Goal: Task Accomplishment & Management: Manage account settings

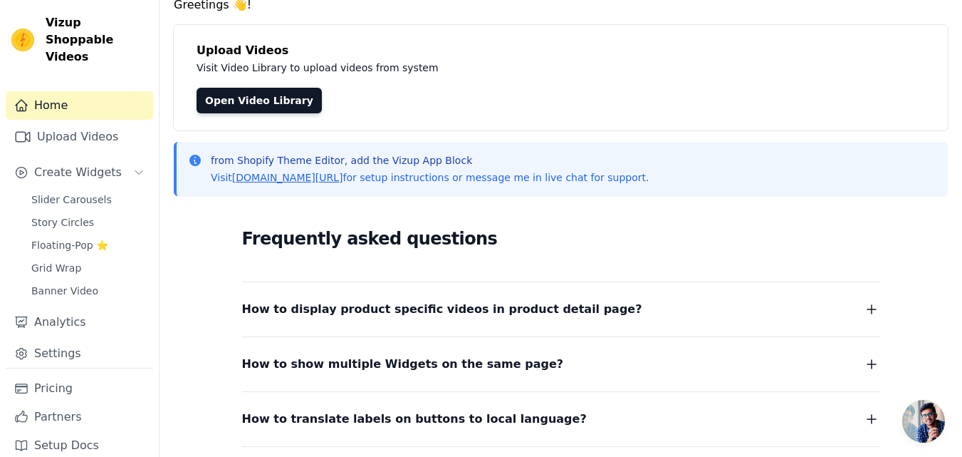
scroll to position [61, 0]
click at [57, 238] on span "Floating-Pop ⭐" at bounding box center [69, 245] width 77 height 14
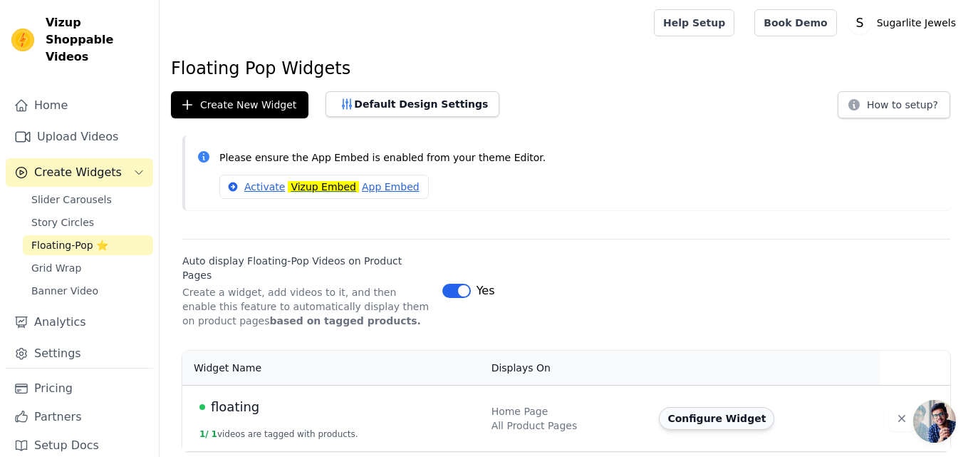
click at [695, 407] on button "Configure Widget" at bounding box center [716, 418] width 115 height 23
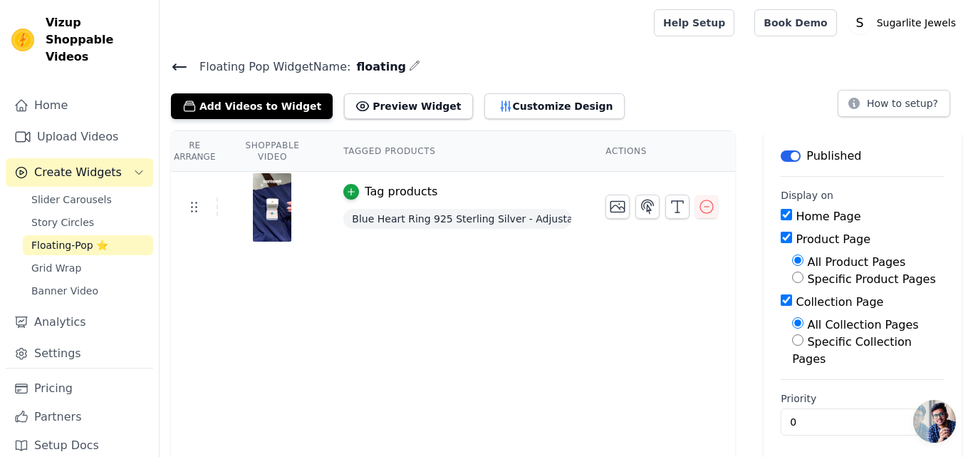
click at [746, 310] on div "Re Arrange Shoppable Video Tagged Products Actions Tag products Blue Heart Ring…" at bounding box center [566, 296] width 813 height 333
click at [394, 115] on button "Preview Widget" at bounding box center [408, 106] width 128 height 26
click at [648, 207] on icon "button" at bounding box center [648, 206] width 12 height 14
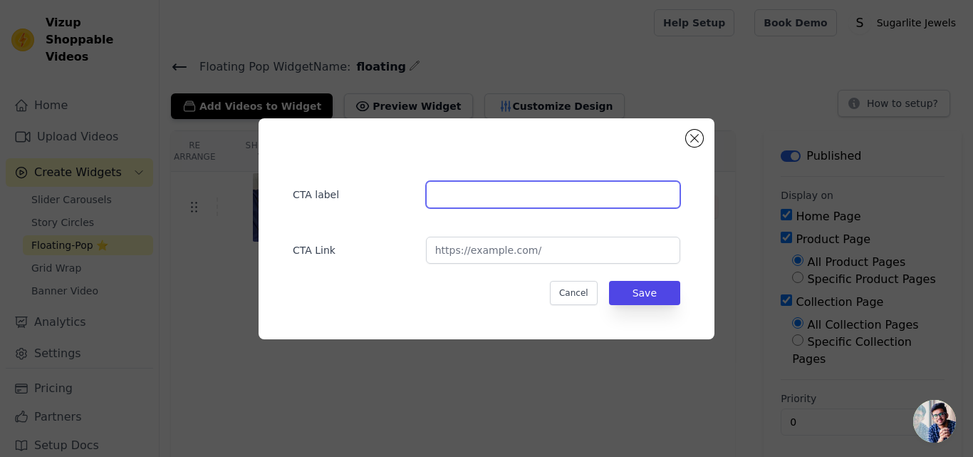
click at [521, 204] on input "text" at bounding box center [553, 194] width 254 height 27
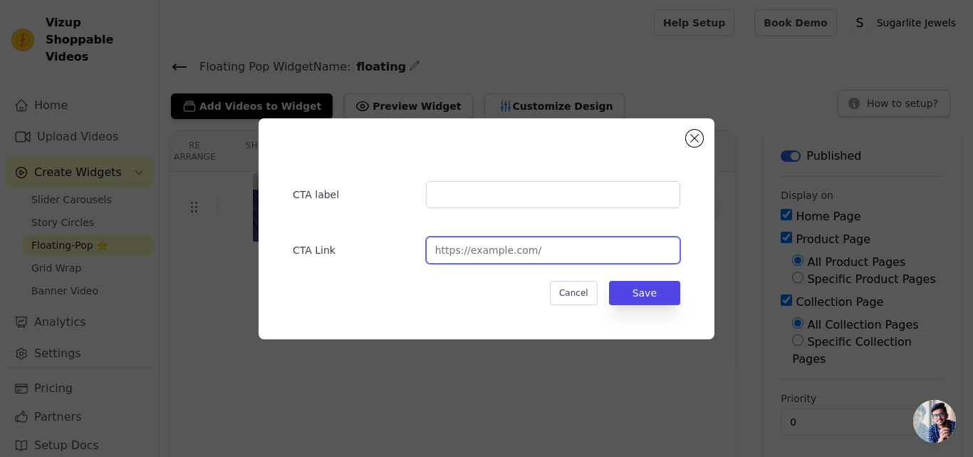
click at [519, 256] on input "url" at bounding box center [553, 249] width 254 height 27
click at [693, 142] on button "Close modal" at bounding box center [694, 138] width 17 height 17
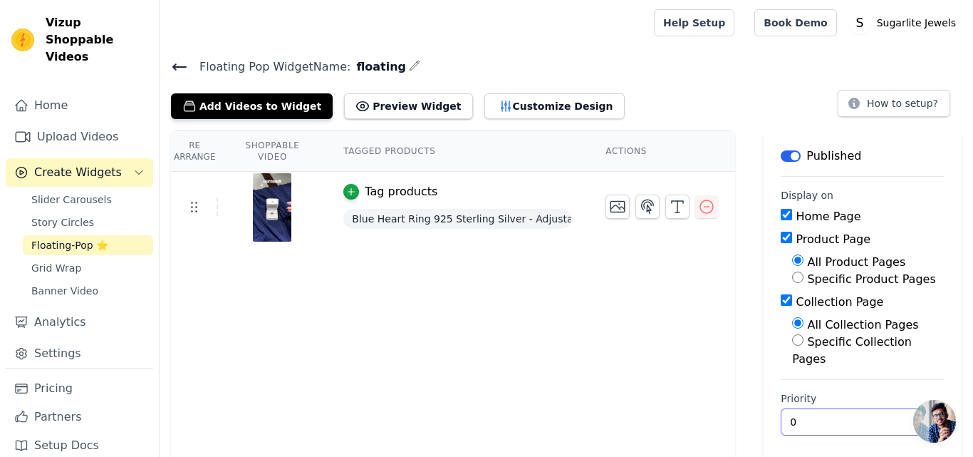
click at [808, 408] on input "0" at bounding box center [863, 421] width 164 height 27
click at [735, 387] on div "Re Arrange Shoppable Video Tagged Products Actions Tag products Blue Heart Ring…" at bounding box center [453, 296] width 564 height 333
click at [484, 96] on button "Customize Design" at bounding box center [554, 106] width 140 height 26
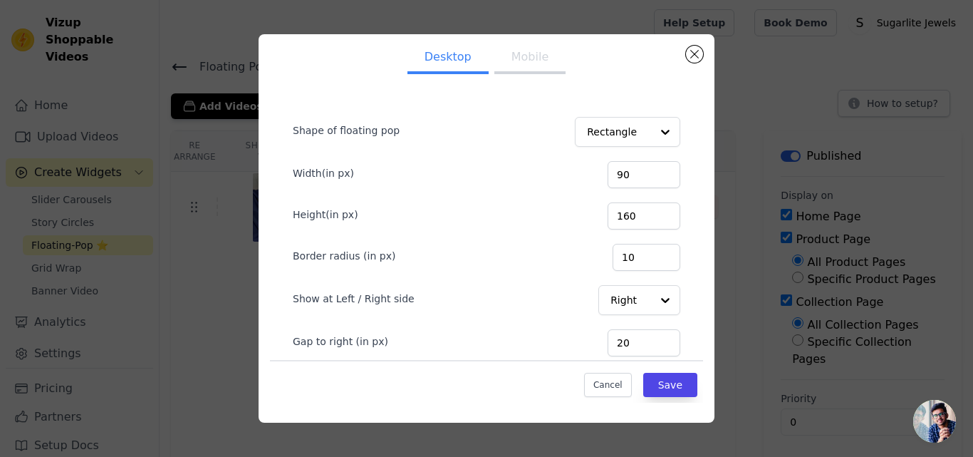
click at [512, 66] on button "Mobile" at bounding box center [529, 58] width 71 height 31
click at [441, 43] on button "Desktop" at bounding box center [447, 58] width 81 height 31
click at [698, 56] on button "Close modal" at bounding box center [694, 54] width 17 height 17
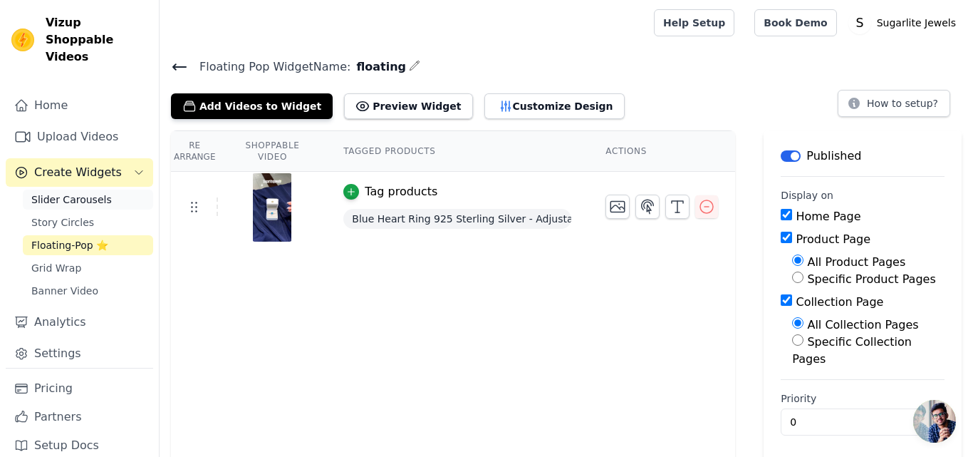
click at [69, 192] on span "Slider Carousels" at bounding box center [71, 199] width 80 height 14
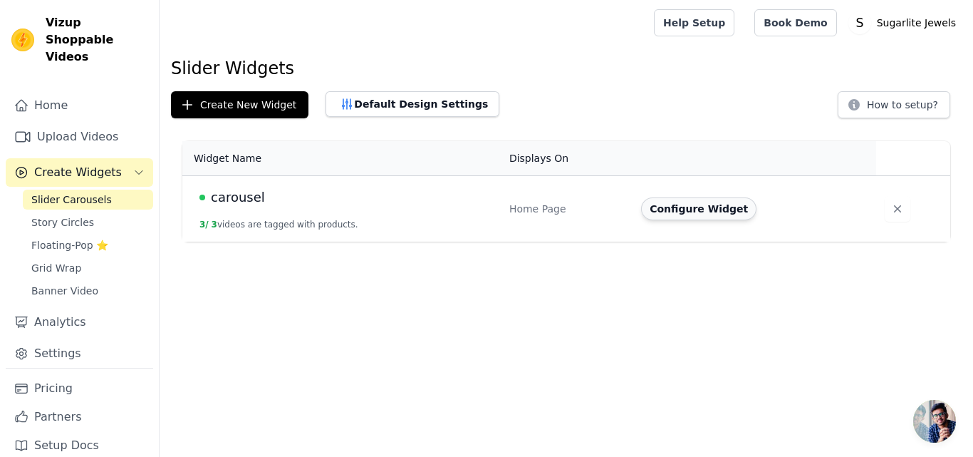
click at [682, 205] on button "Configure Widget" at bounding box center [698, 208] width 115 height 23
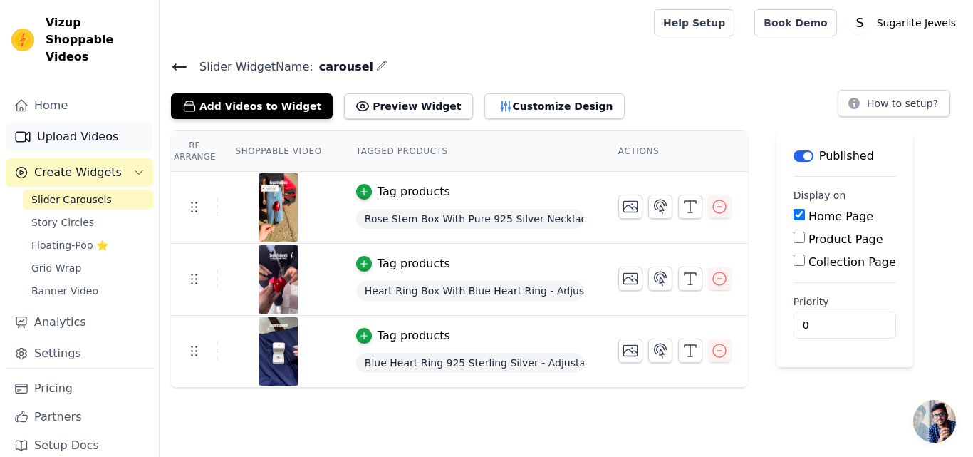
click at [53, 123] on link "Upload Videos" at bounding box center [79, 137] width 147 height 28
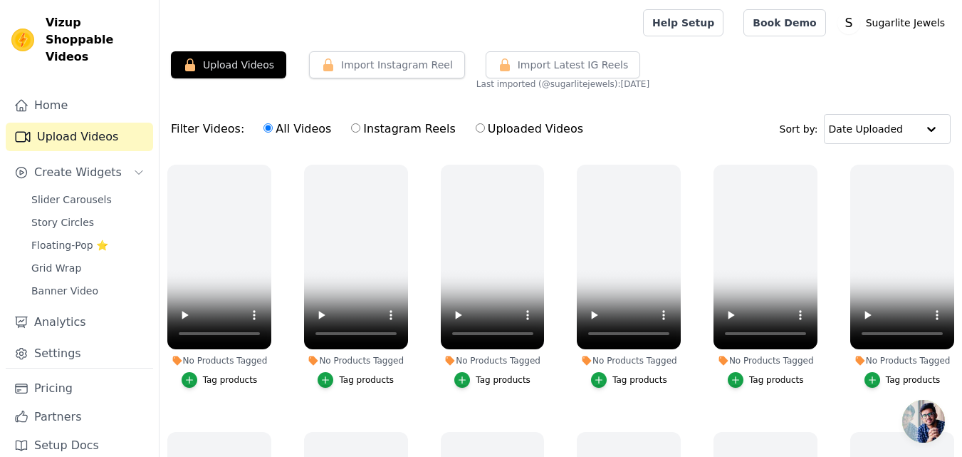
click at [360, 127] on label "Instagram Reels" at bounding box center [402, 129] width 105 height 19
click at [360, 127] on input "Instagram Reels" at bounding box center [355, 127] width 9 height 9
radio input "true"
click at [643, 127] on div "Filter Videos: All Videos Instagram Reels Uploaded Videos Sort by: Date Uploaded" at bounding box center [561, 129] width 803 height 56
click at [541, 67] on span "Import Latest IG Reels" at bounding box center [573, 65] width 111 height 14
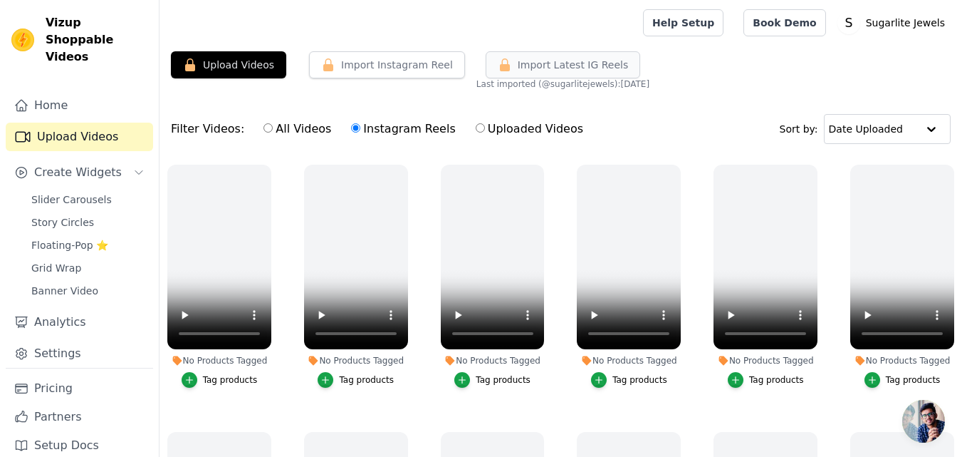
click at [518, 63] on span "Import Latest IG Reels" at bounding box center [573, 65] width 111 height 14
click at [265, 126] on label "All Videos" at bounding box center [297, 129] width 69 height 19
click at [265, 126] on input "All Videos" at bounding box center [268, 127] width 9 height 9
radio input "true"
click at [633, 129] on div "Filter Videos: All Videos Instagram Reels Uploaded Videos Sort by: Date Uploaded" at bounding box center [561, 129] width 803 height 56
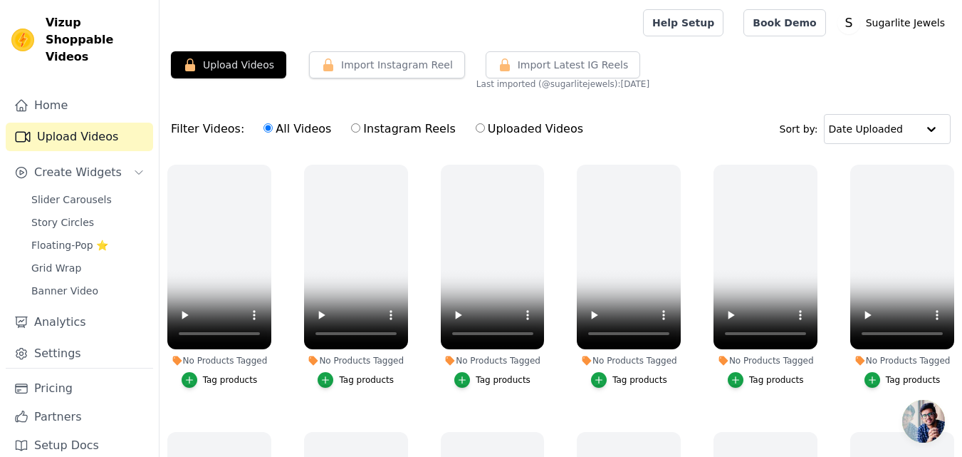
scroll to position [26, 0]
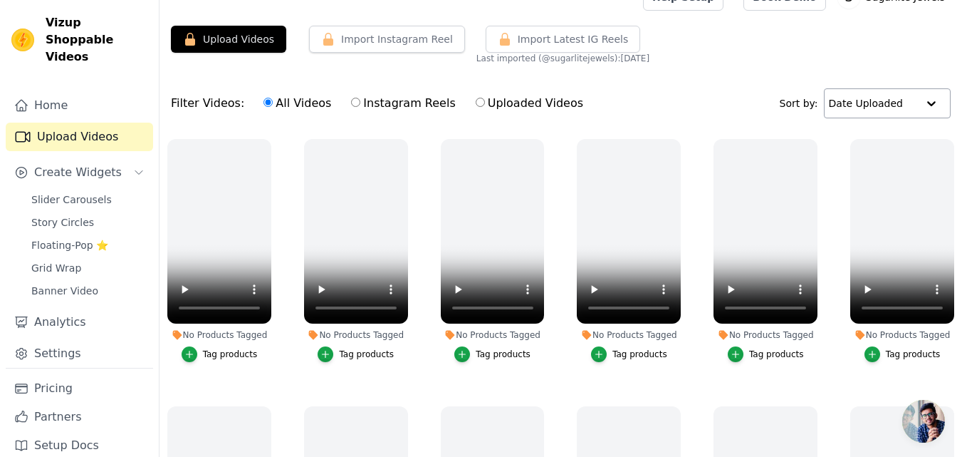
click at [917, 114] on div at bounding box center [931, 103] width 28 height 28
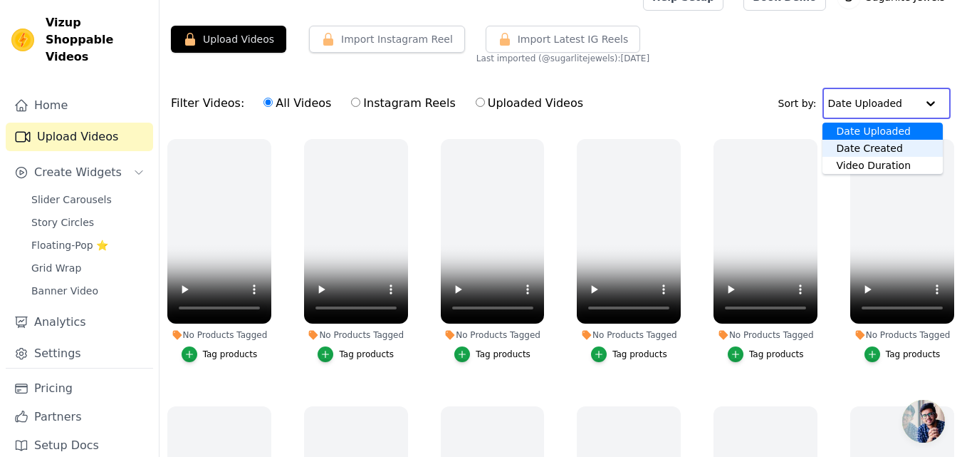
click at [887, 153] on div "Date Created" at bounding box center [883, 148] width 120 height 17
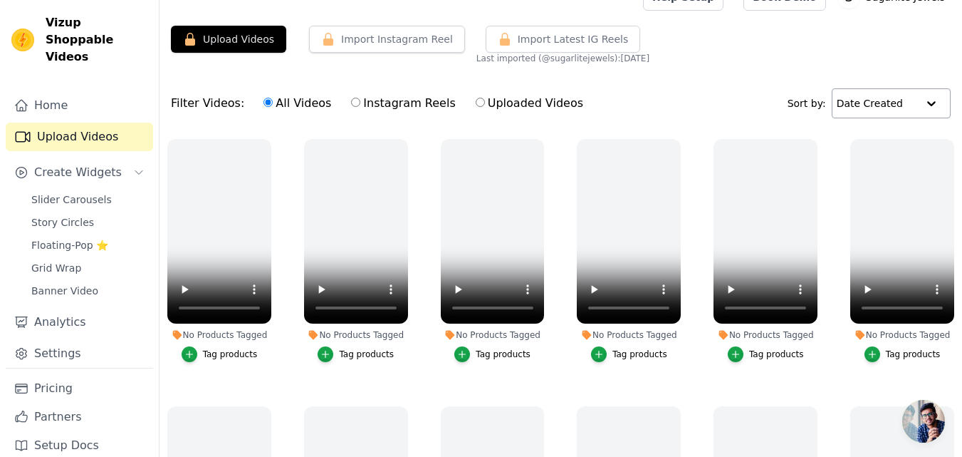
click at [729, 96] on div "Filter Videos: All Videos Instagram Reels Uploaded Videos Sort by: Date Created" at bounding box center [561, 104] width 803 height 56
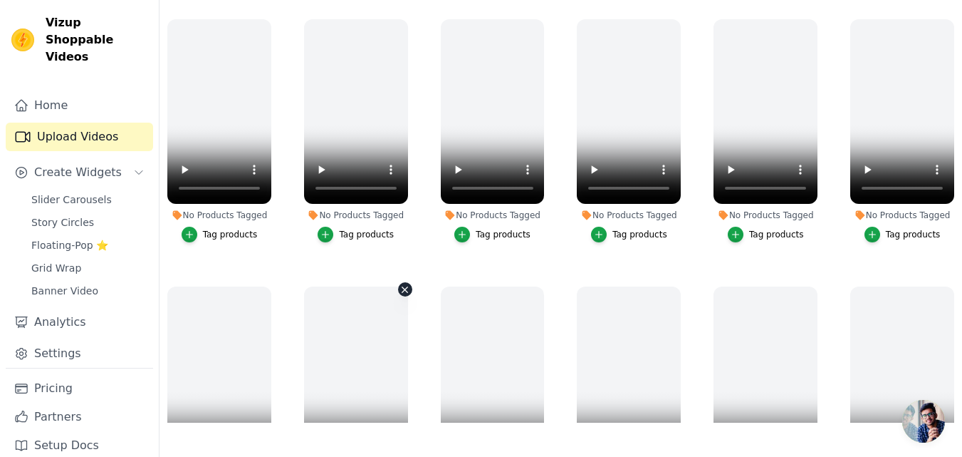
scroll to position [0, 0]
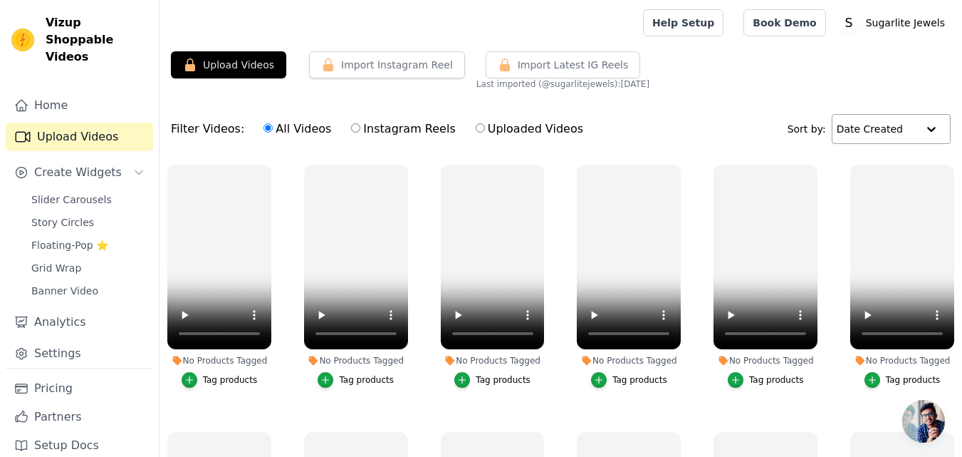
click at [350, 123] on label "Instagram Reels" at bounding box center [402, 129] width 105 height 19
click at [351, 123] on input "Instagram Reels" at bounding box center [355, 127] width 9 height 9
radio input "true"
click at [476, 128] on input "Uploaded Videos" at bounding box center [480, 127] width 9 height 9
radio input "true"
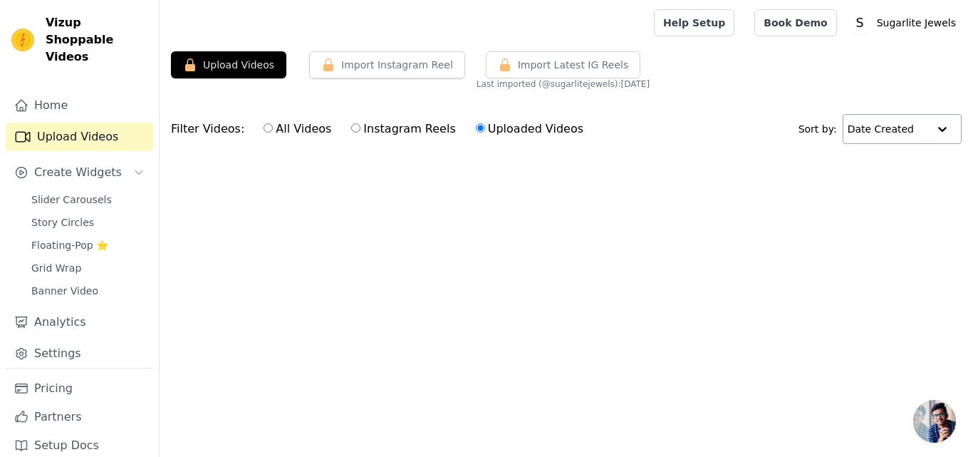
click at [476, 128] on input "Uploaded Videos" at bounding box center [480, 127] width 9 height 9
click at [264, 130] on input "All Videos" at bounding box center [268, 127] width 9 height 9
radio input "true"
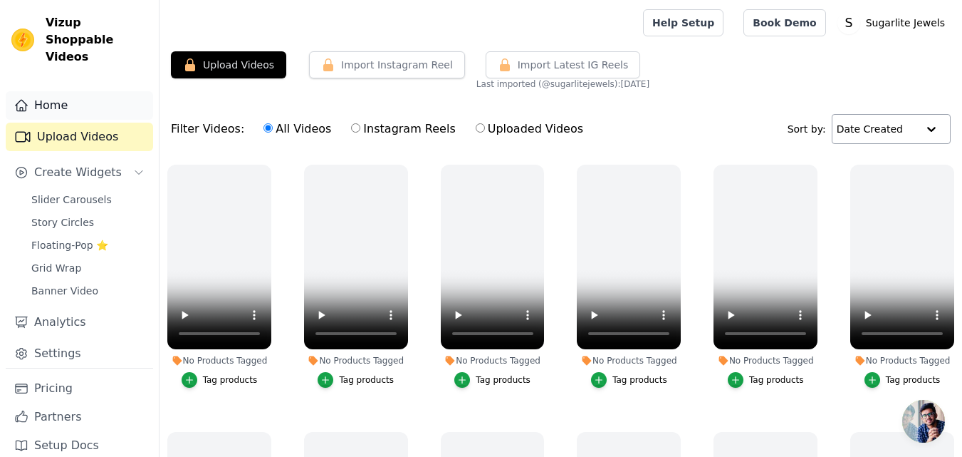
click at [46, 91] on link "Home" at bounding box center [79, 105] width 147 height 28
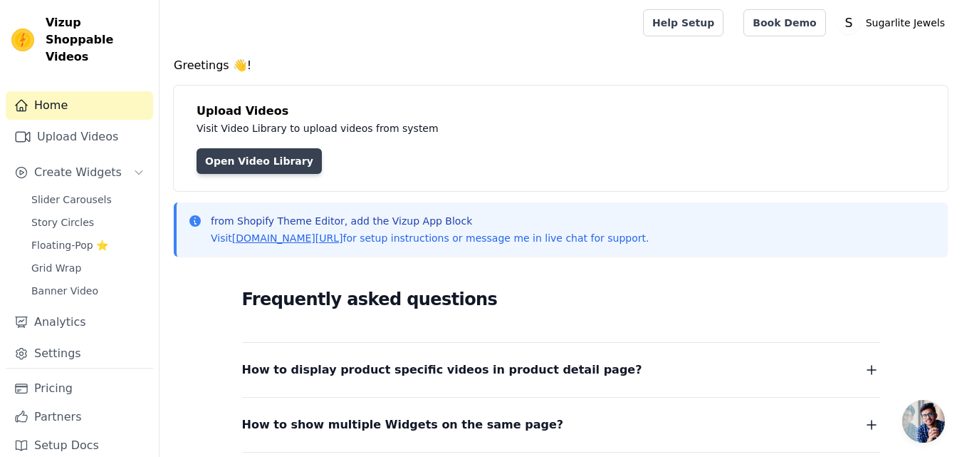
click at [281, 164] on link "Open Video Library" at bounding box center [259, 161] width 125 height 26
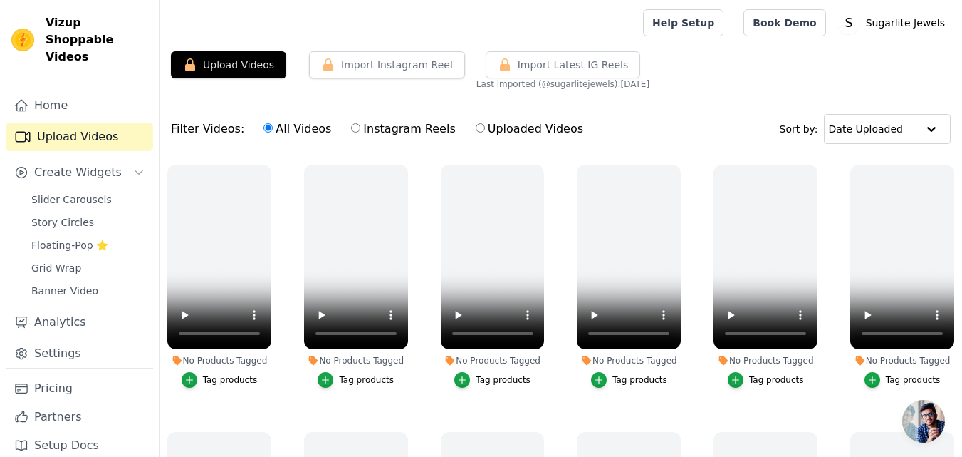
click at [351, 125] on input "Instagram Reels" at bounding box center [355, 127] width 9 height 9
radio input "true"
click at [887, 26] on p "Sugarlite Jewels" at bounding box center [905, 23] width 90 height 26
click at [675, 84] on div "Upload Videos Import Instagram Reel Import Latest Instagram Reels Import Latest…" at bounding box center [561, 70] width 803 height 38
click at [910, 32] on p "Sugarlite Jewels" at bounding box center [905, 23] width 90 height 26
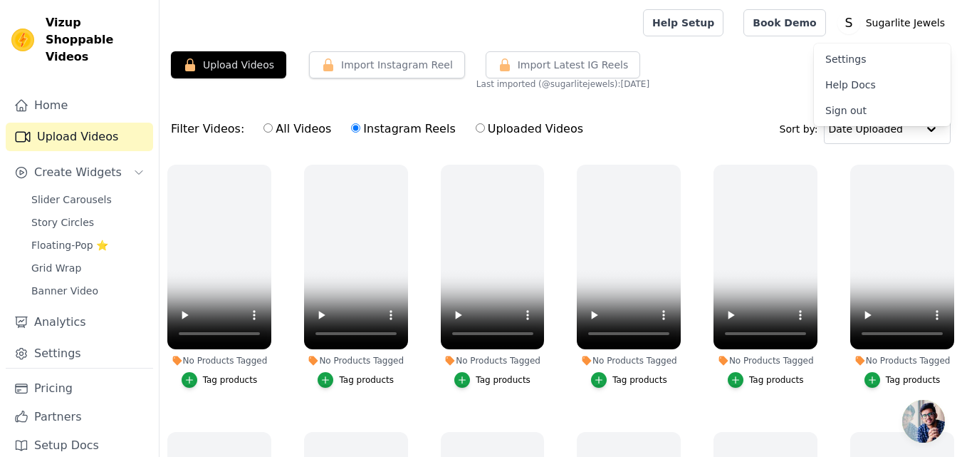
click at [860, 106] on link "Sign out" at bounding box center [882, 111] width 137 height 26
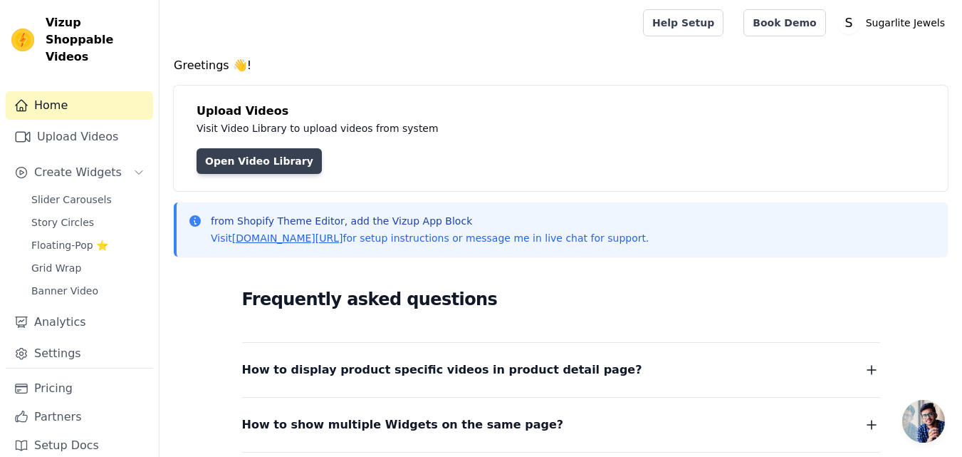
click at [245, 167] on link "Open Video Library" at bounding box center [259, 161] width 125 height 26
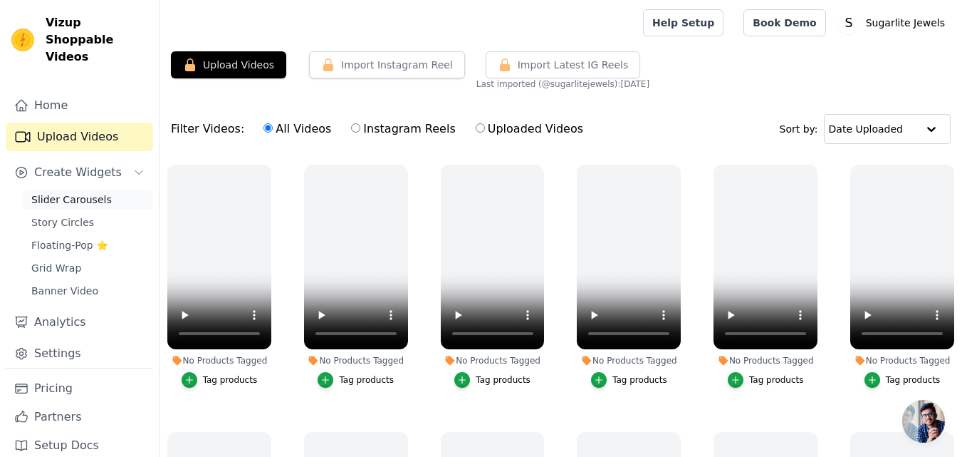
click at [62, 192] on span "Slider Carousels" at bounding box center [71, 199] width 80 height 14
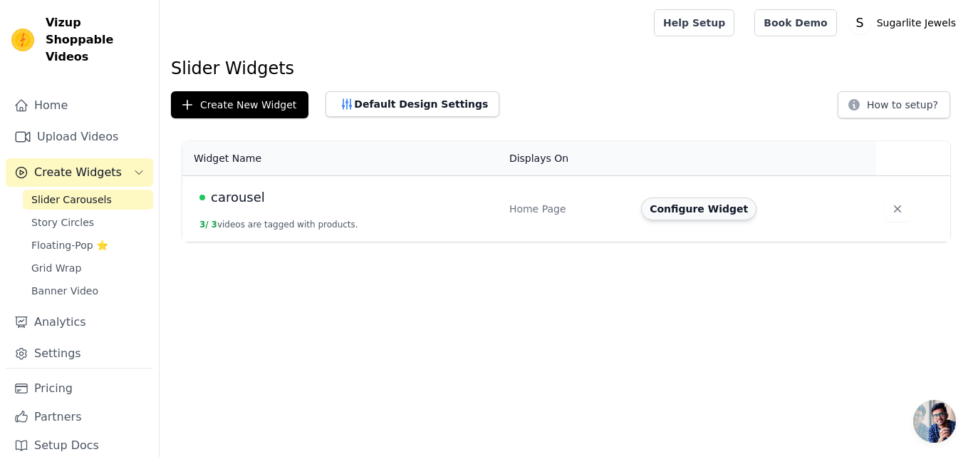
click at [724, 210] on button "Configure Widget" at bounding box center [698, 208] width 115 height 23
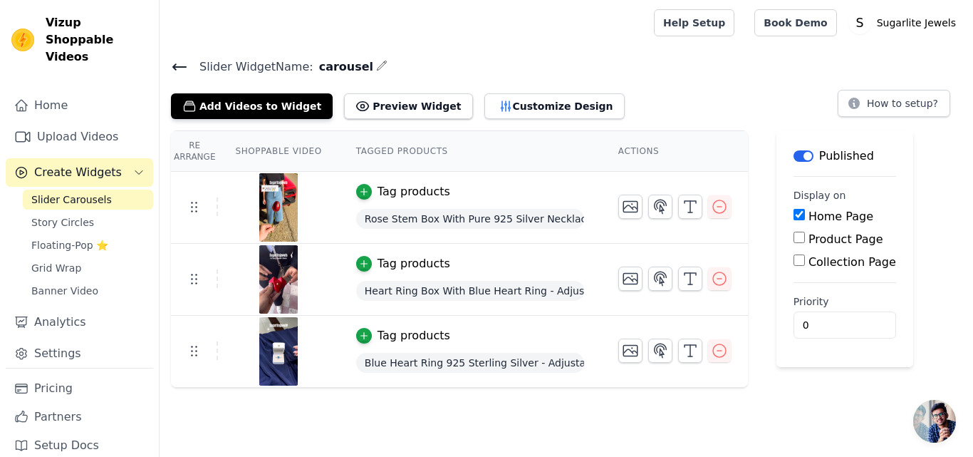
click at [930, 419] on span "Open chat" at bounding box center [934, 421] width 43 height 43
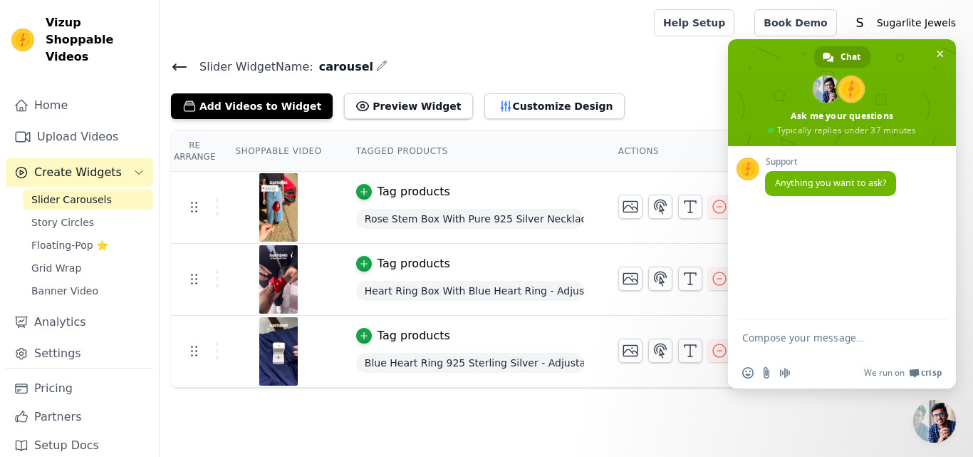
click at [790, 348] on textarea "Compose your message..." at bounding box center [826, 344] width 168 height 26
type textarea "how to import new video"
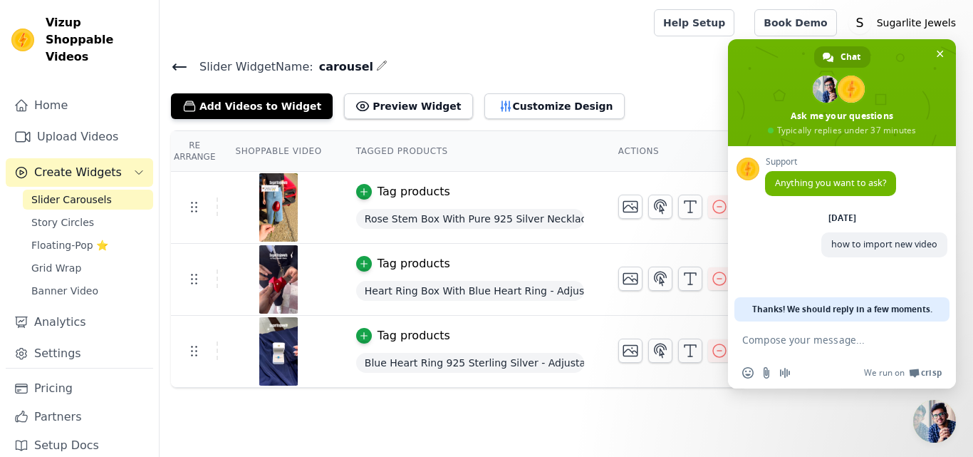
click at [435, 47] on main "Slider Widget Name: carousel Add Videos to Widget Preview Widget Customize Desi…" at bounding box center [566, 217] width 813 height 342
click at [89, 130] on link "Upload Videos" at bounding box center [79, 137] width 147 height 28
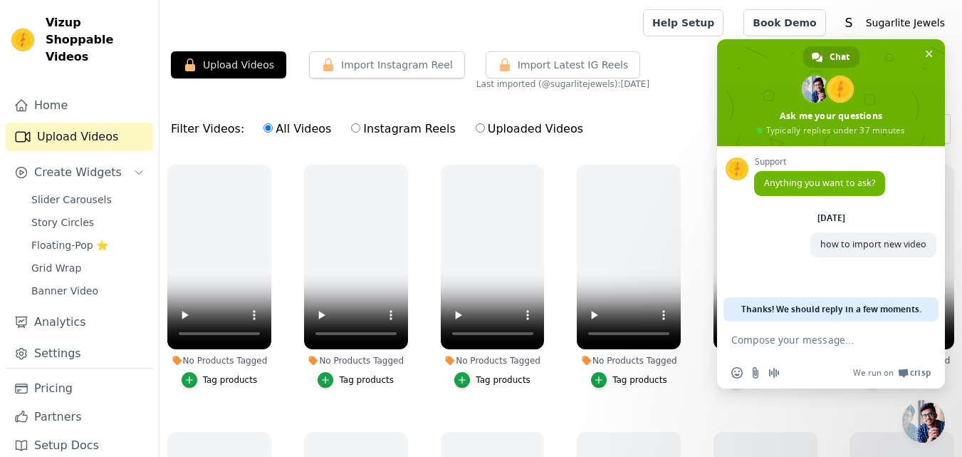
click at [476, 130] on input "Uploaded Videos" at bounding box center [480, 127] width 9 height 9
radio input "true"
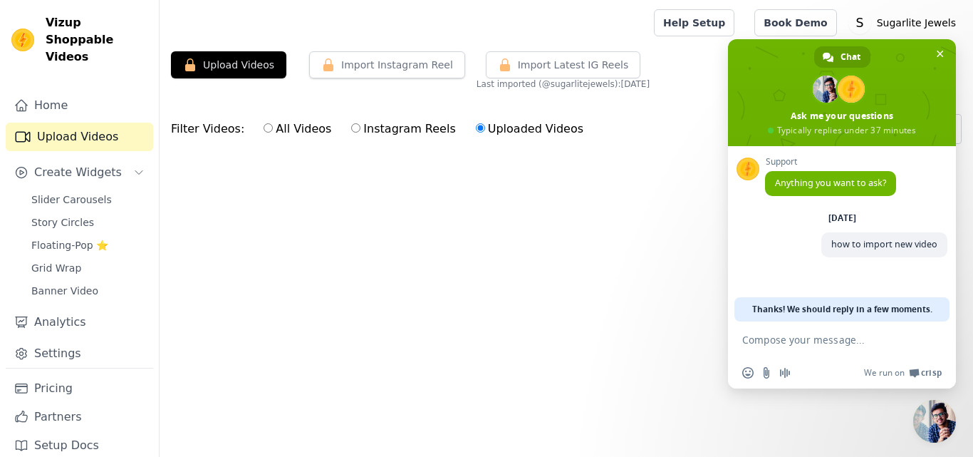
click at [521, 199] on main "Upload Videos Import Instagram Reel Import Latest Instagram Reels Import Latest…" at bounding box center [566, 130] width 813 height 168
click at [933, 56] on span "Close chat" at bounding box center [939, 53] width 15 height 15
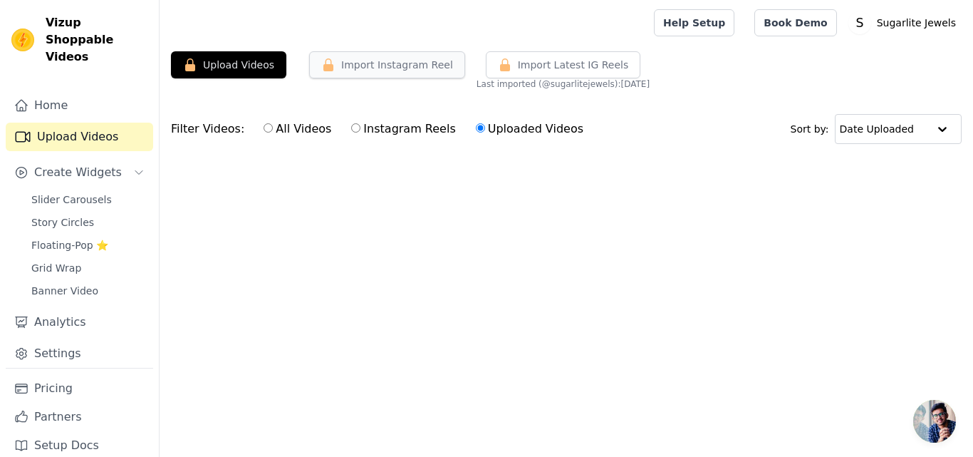
click at [428, 72] on button "Import Instagram Reel" at bounding box center [387, 64] width 156 height 27
click at [545, 68] on span "Import Latest IG Reels" at bounding box center [573, 65] width 111 height 14
click at [212, 81] on div "Upload Videos Import Instagram Reel Import Latest Instagram Reels Import Latest…" at bounding box center [566, 70] width 813 height 38
click at [256, 131] on div "All Videos Instagram Reels Uploaded Videos" at bounding box center [424, 129] width 336 height 33
click at [264, 129] on input "All Videos" at bounding box center [268, 127] width 9 height 9
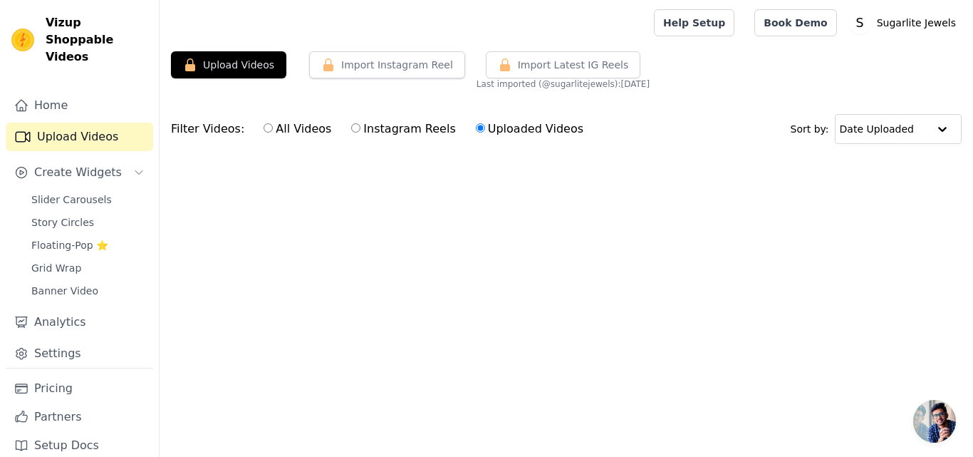
radio input "true"
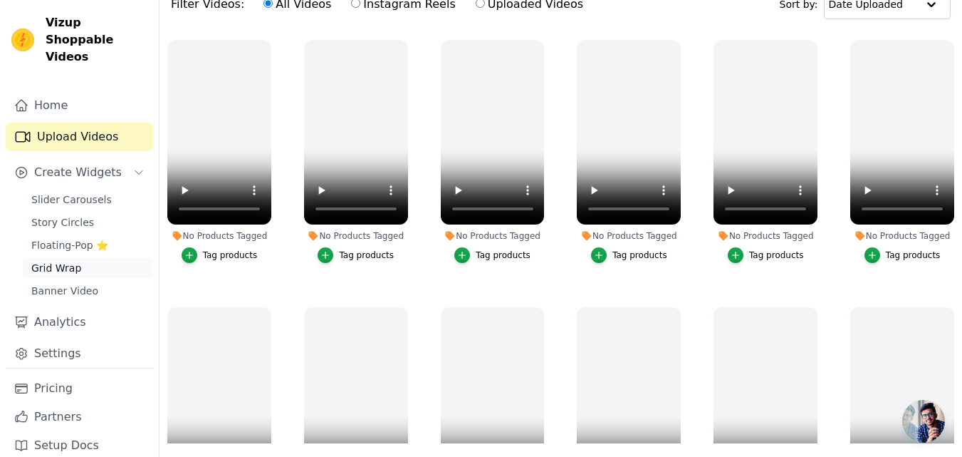
scroll to position [145, 0]
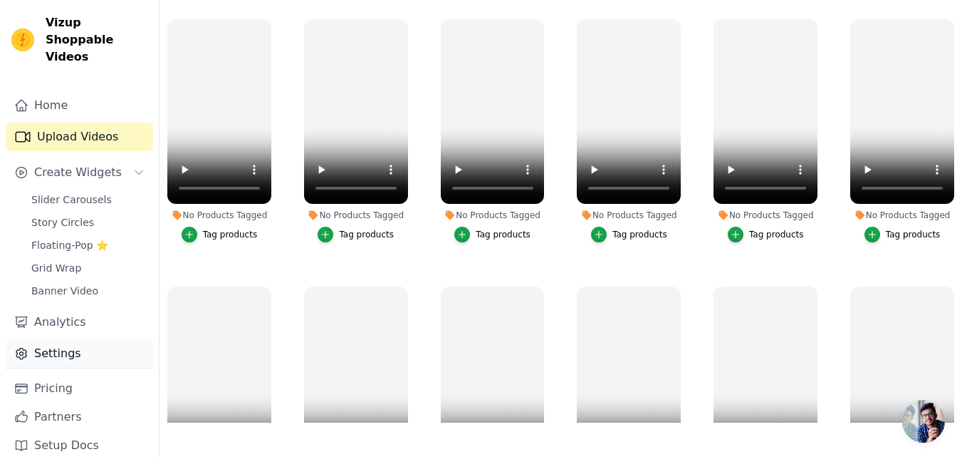
click at [61, 347] on link "Settings" at bounding box center [79, 353] width 147 height 28
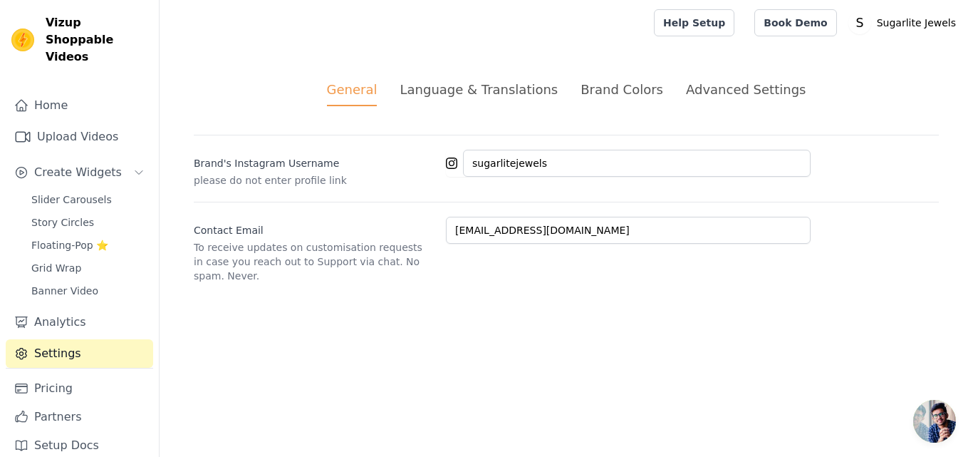
click at [494, 89] on div "Language & Translations" at bounding box center [479, 89] width 158 height 19
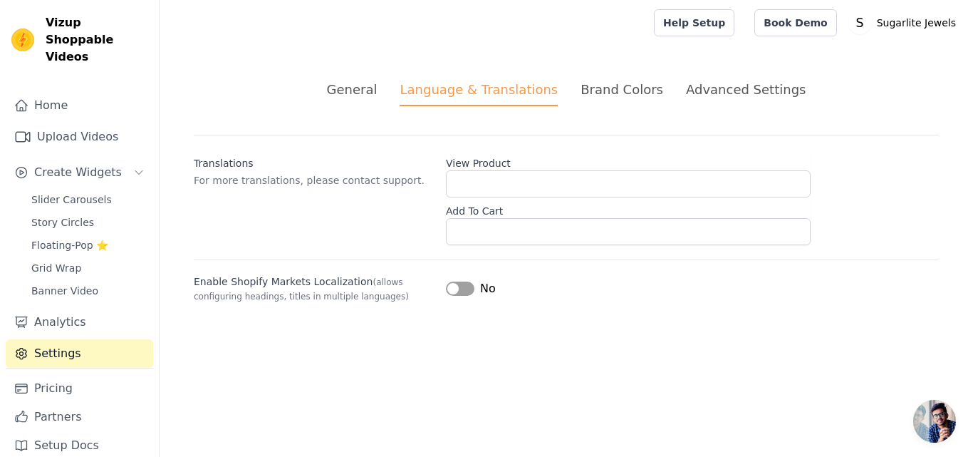
click at [712, 90] on div "Advanced Settings" at bounding box center [746, 89] width 120 height 19
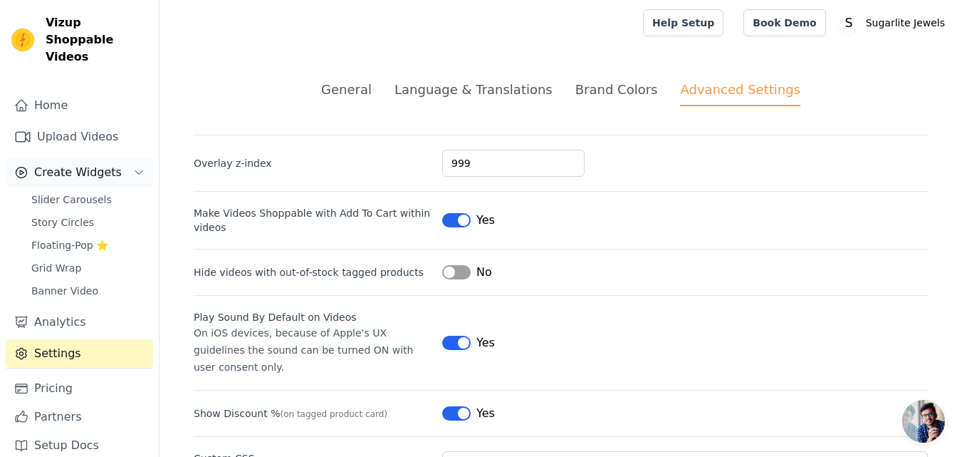
click at [108, 164] on span "Create Widgets" at bounding box center [78, 172] width 88 height 17
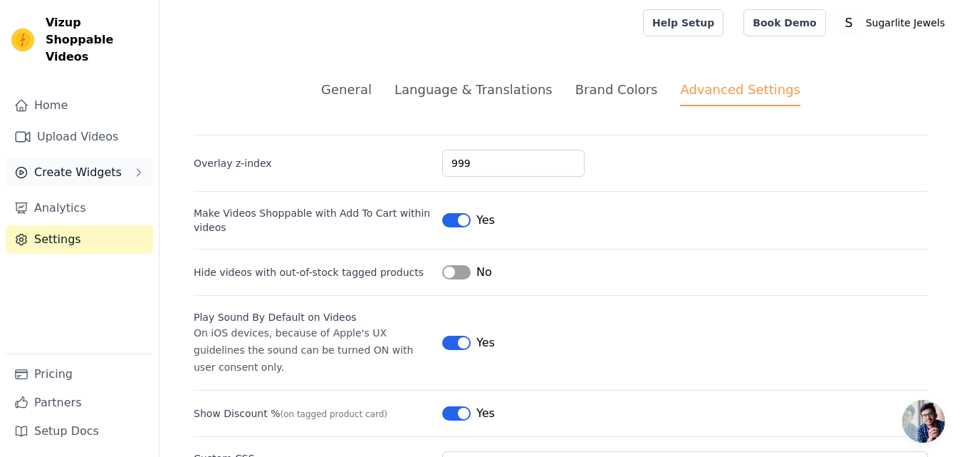
click at [108, 164] on span "Create Widgets" at bounding box center [78, 172] width 88 height 17
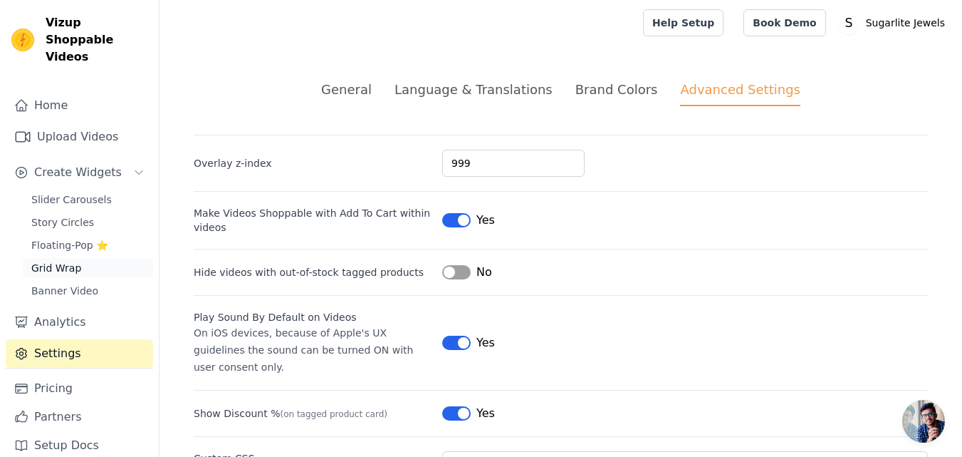
click at [71, 261] on span "Grid Wrap" at bounding box center [56, 268] width 50 height 14
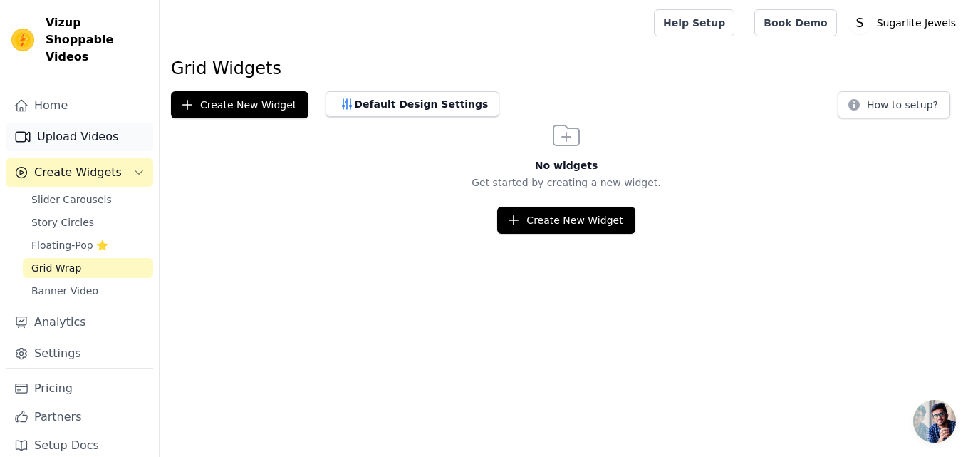
click at [58, 123] on link "Upload Videos" at bounding box center [79, 137] width 147 height 28
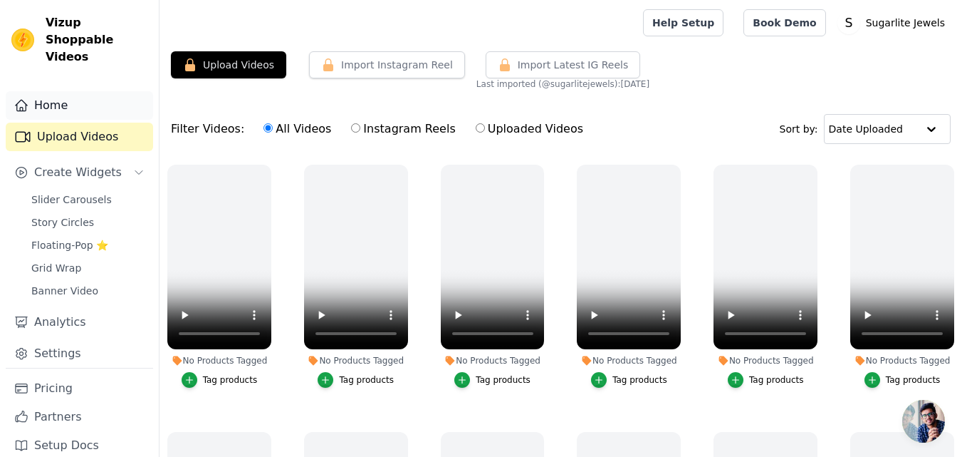
click at [51, 99] on link "Home" at bounding box center [79, 105] width 147 height 28
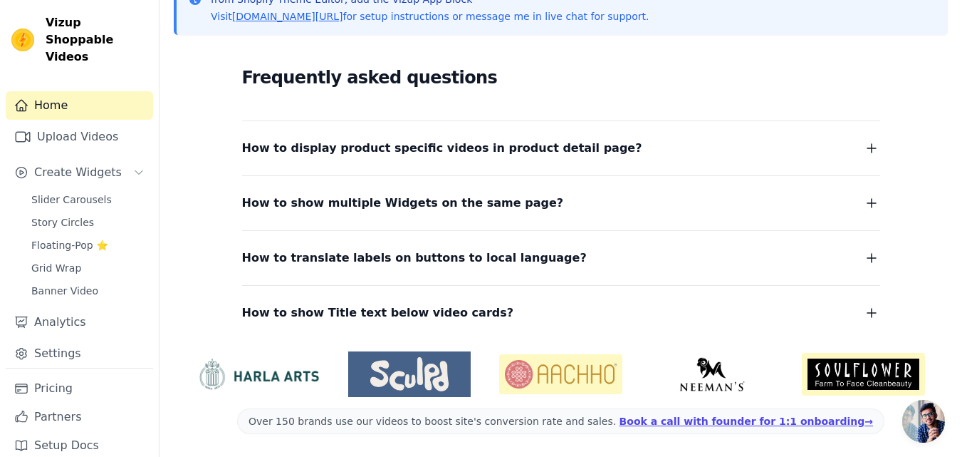
scroll to position [95, 0]
click at [919, 420] on span "Open chat" at bounding box center [924, 421] width 43 height 43
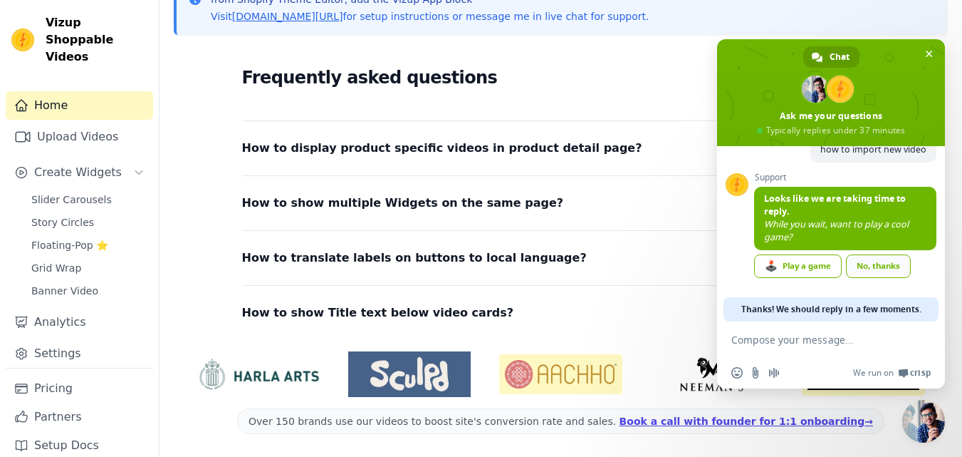
click at [870, 268] on div "No, thanks" at bounding box center [878, 266] width 65 height 24
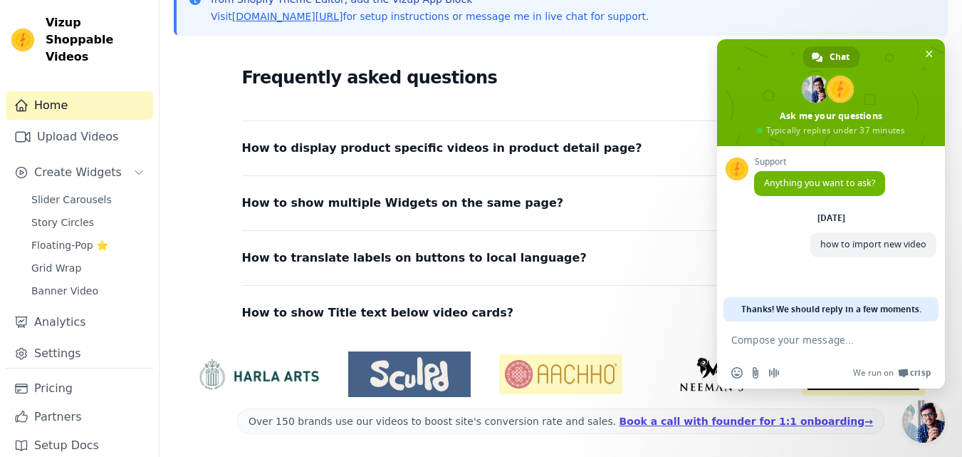
click at [758, 338] on textarea "Compose your message..." at bounding box center [816, 339] width 168 height 13
click at [190, 170] on div "Frequently asked questions How to display product specific videos in product de…" at bounding box center [561, 192] width 774 height 293
click at [89, 123] on link "Upload Videos" at bounding box center [79, 137] width 147 height 28
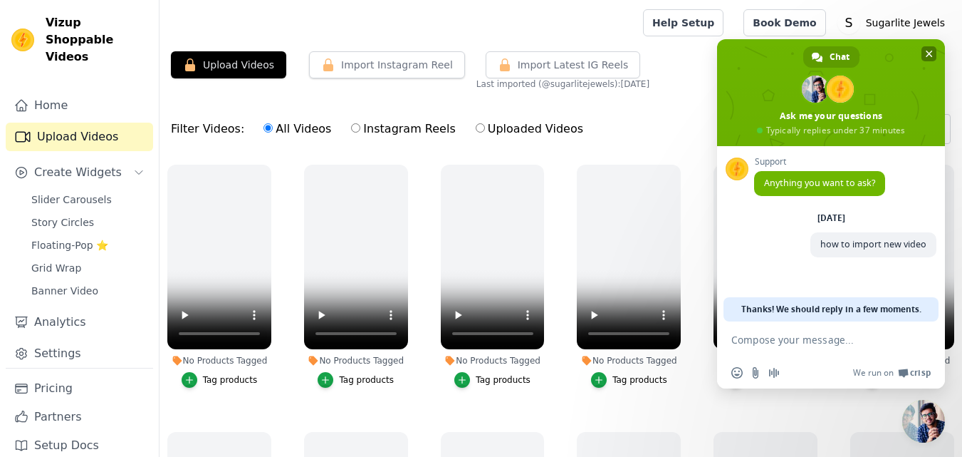
click at [928, 51] on span "Close chat" at bounding box center [929, 54] width 7 height 7
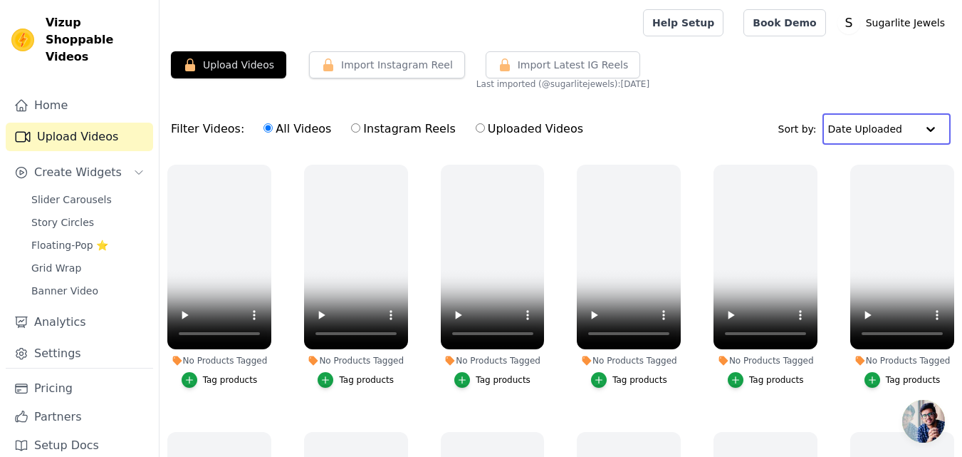
click at [880, 129] on input "text" at bounding box center [872, 129] width 88 height 28
click at [712, 87] on div "Upload Videos Import Instagram Reel Import Latest Instagram Reels Import Latest…" at bounding box center [561, 70] width 803 height 38
click at [435, 9] on div at bounding box center [398, 23] width 455 height 46
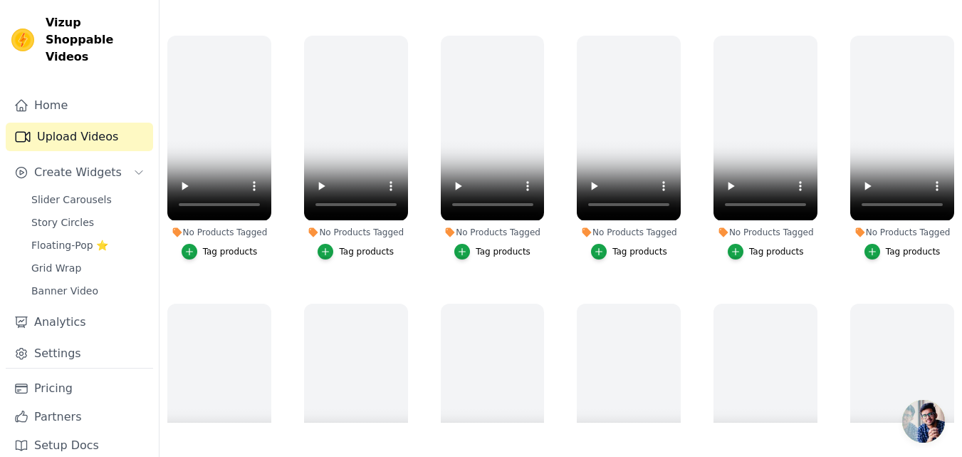
scroll to position [1475, 0]
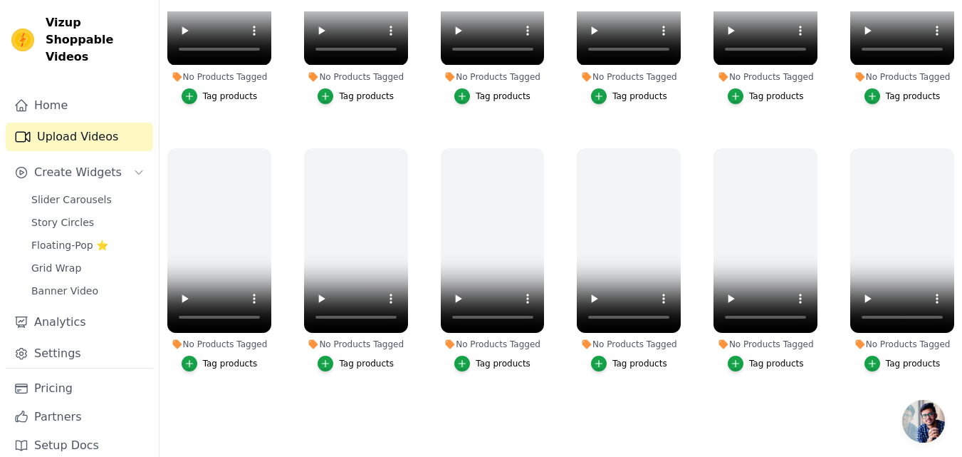
click at [755, 412] on ul "No Products Tagged Tag products No Products Tagged Tag products No Products Tag…" at bounding box center [561, 216] width 803 height 411
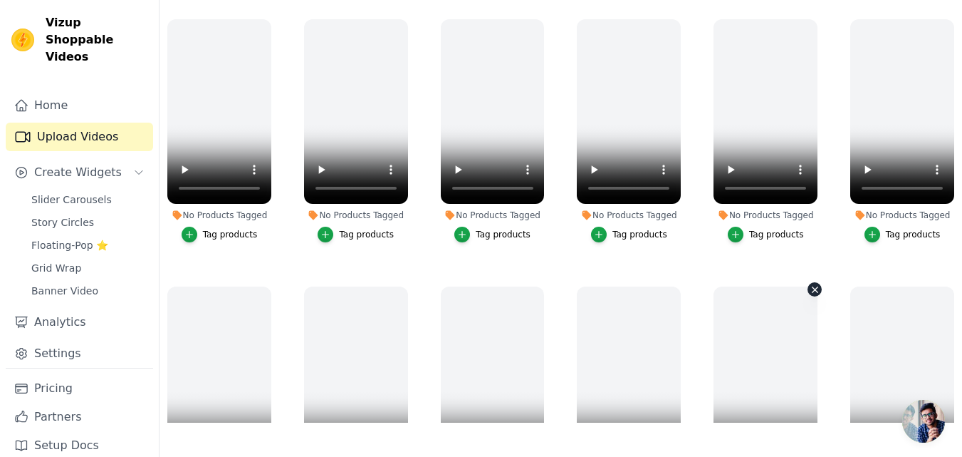
scroll to position [0, 0]
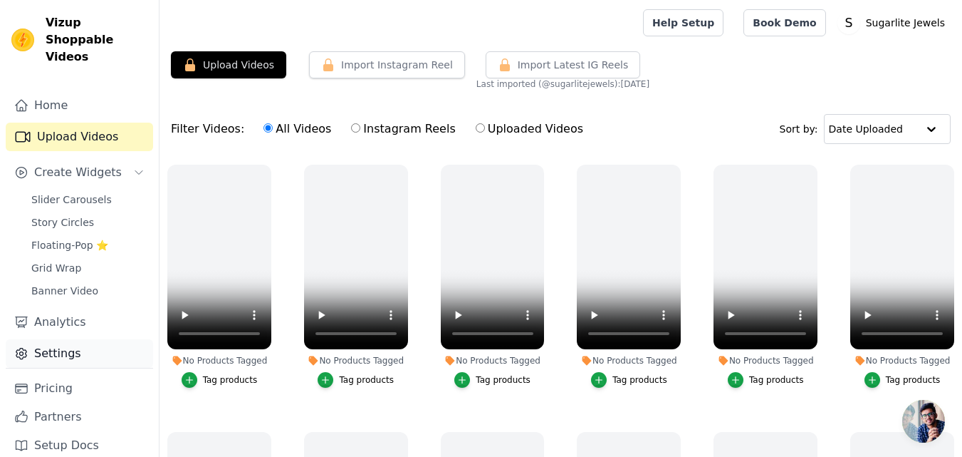
click at [78, 339] on link "Settings" at bounding box center [79, 353] width 147 height 28
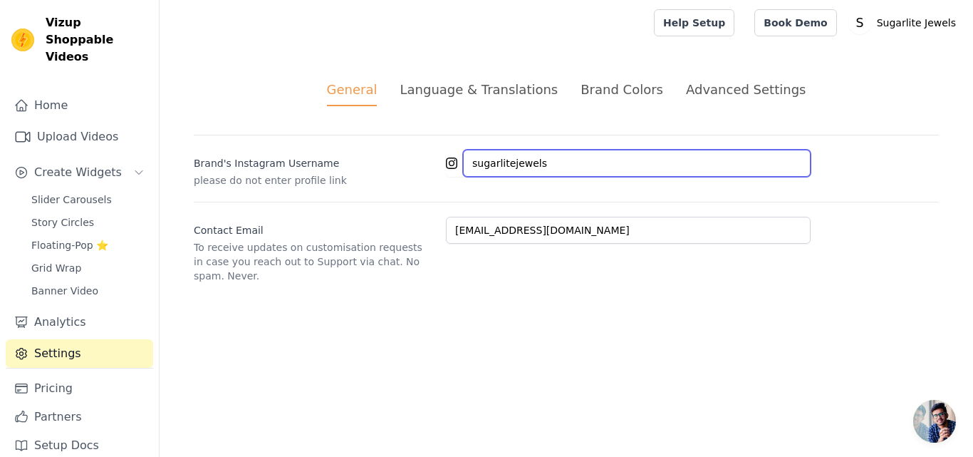
click at [544, 166] on input "sugarlitejewels" at bounding box center [637, 163] width 348 height 27
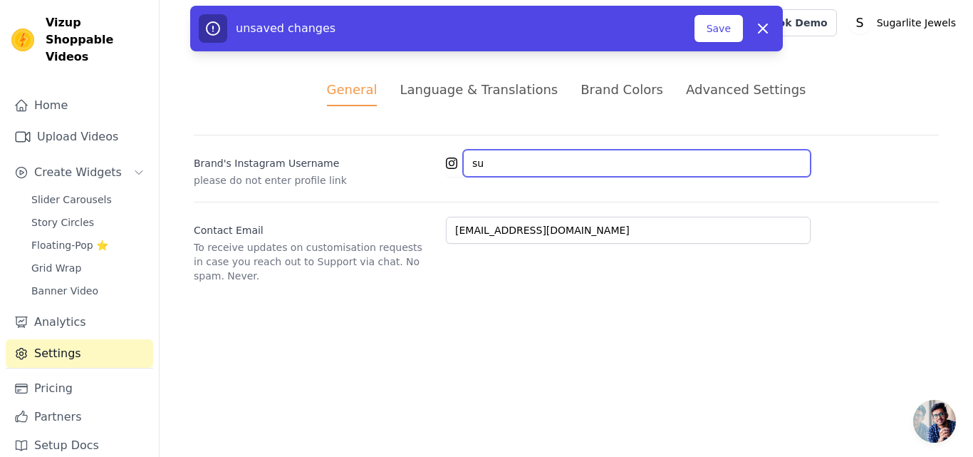
type input "s"
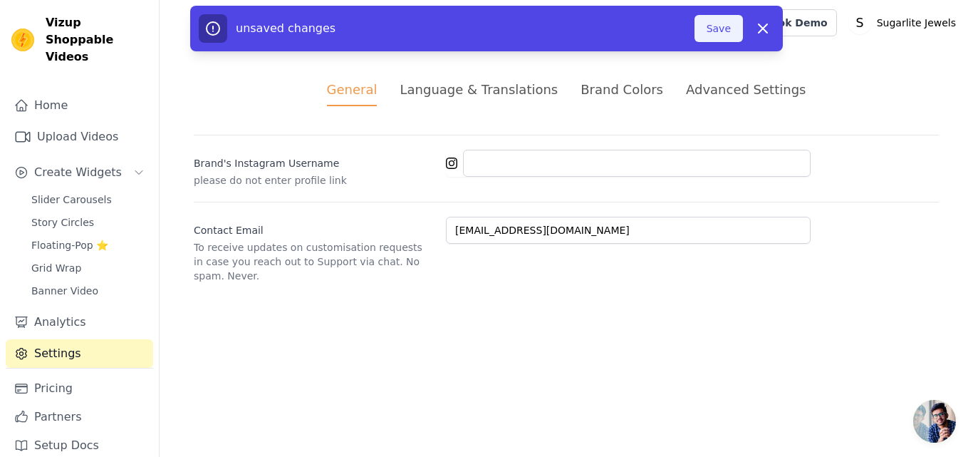
click at [728, 21] on button "Save" at bounding box center [719, 28] width 48 height 27
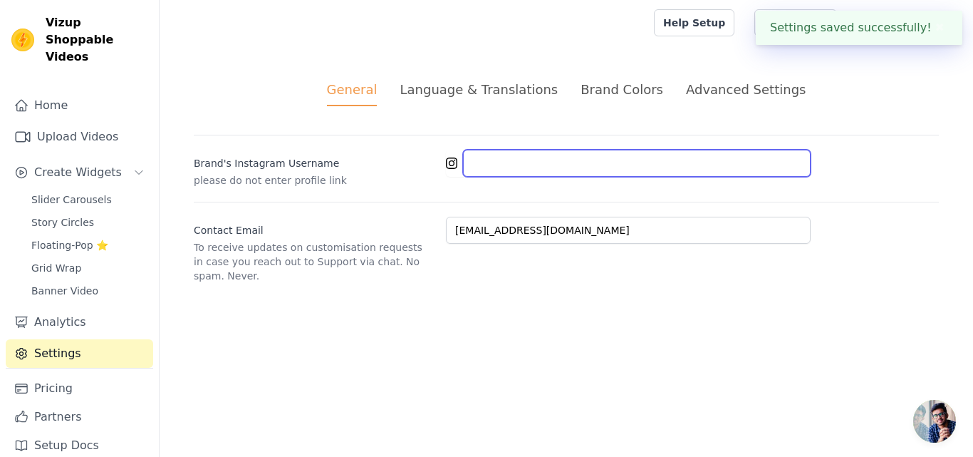
click at [531, 157] on input "Brand's Instagram Username" at bounding box center [637, 163] width 348 height 27
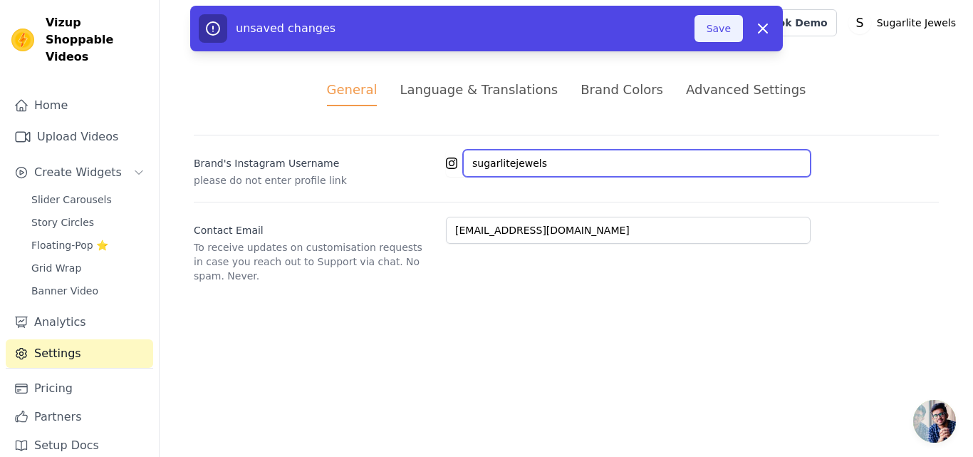
type input "sugarlitejewels"
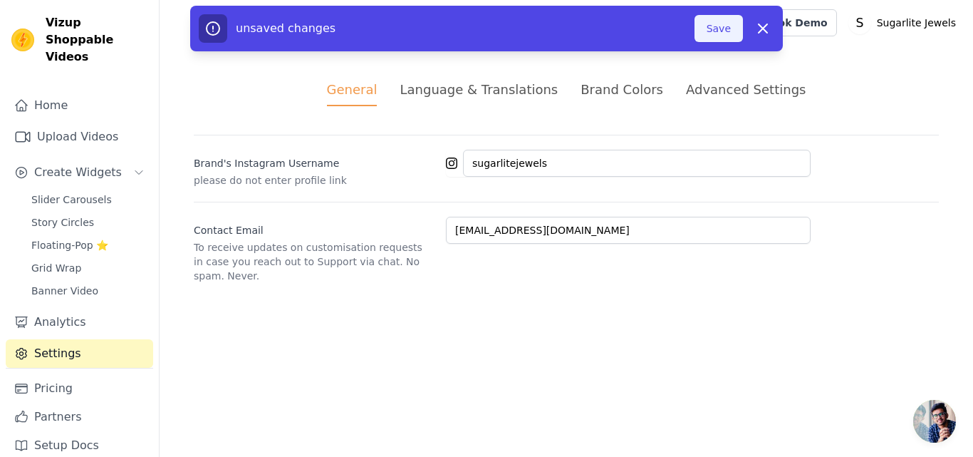
click at [723, 26] on button "Save" at bounding box center [719, 28] width 48 height 27
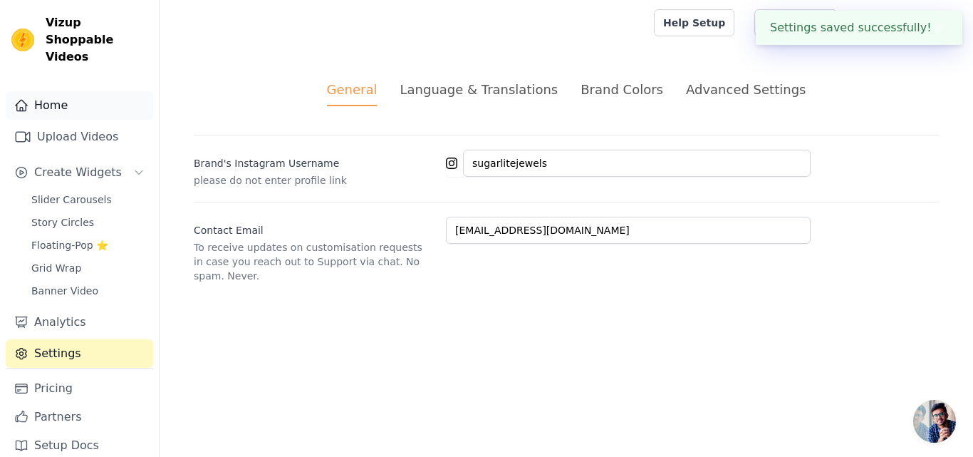
click at [63, 91] on link "Home" at bounding box center [79, 105] width 147 height 28
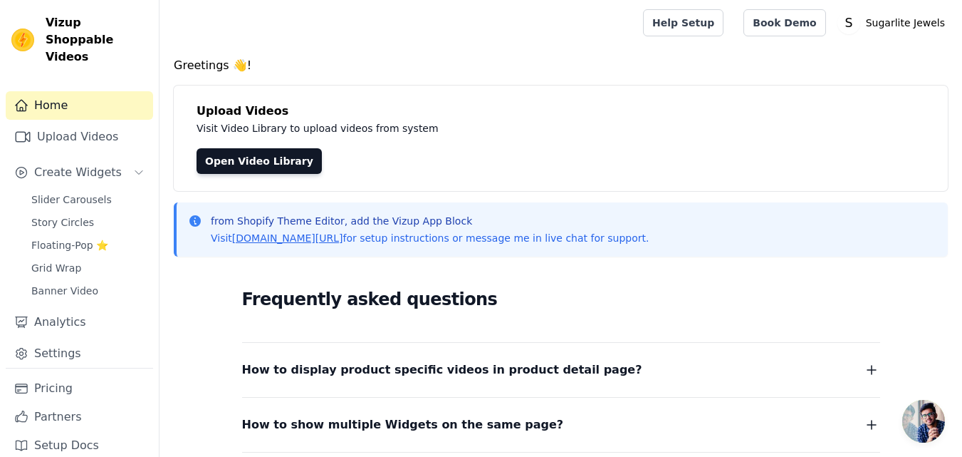
click at [480, 170] on div "Open Video Library" at bounding box center [561, 161] width 729 height 26
click at [890, 29] on p "Sugarlite Jewels" at bounding box center [905, 23] width 90 height 26
click at [858, 61] on link "Settings" at bounding box center [882, 59] width 137 height 26
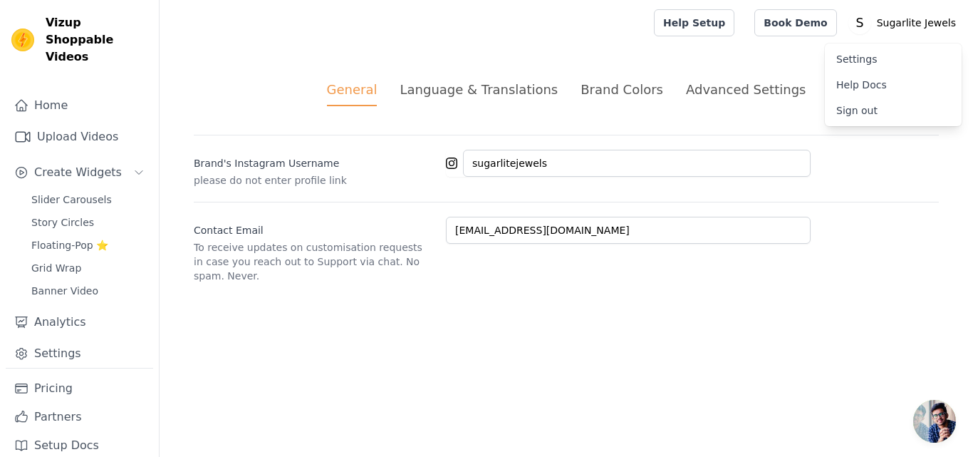
click at [503, 94] on div "Language & Translations" at bounding box center [479, 89] width 158 height 19
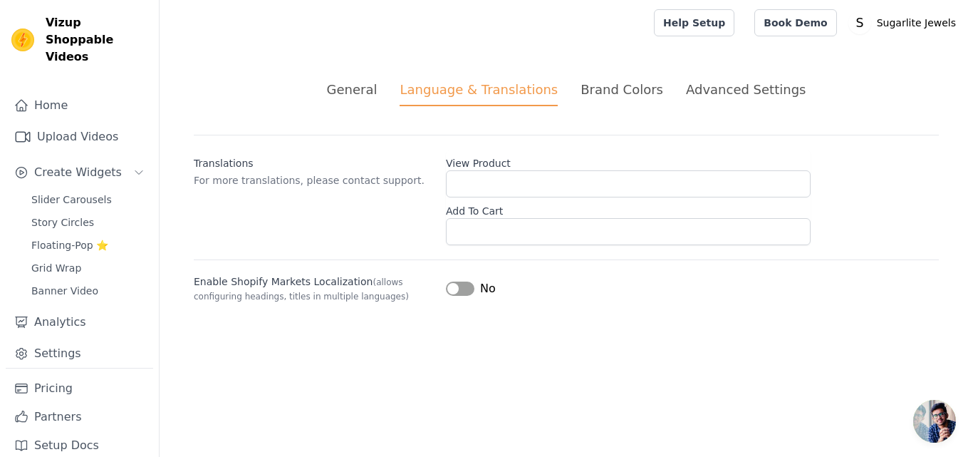
click at [697, 89] on div "Advanced Settings" at bounding box center [746, 89] width 120 height 19
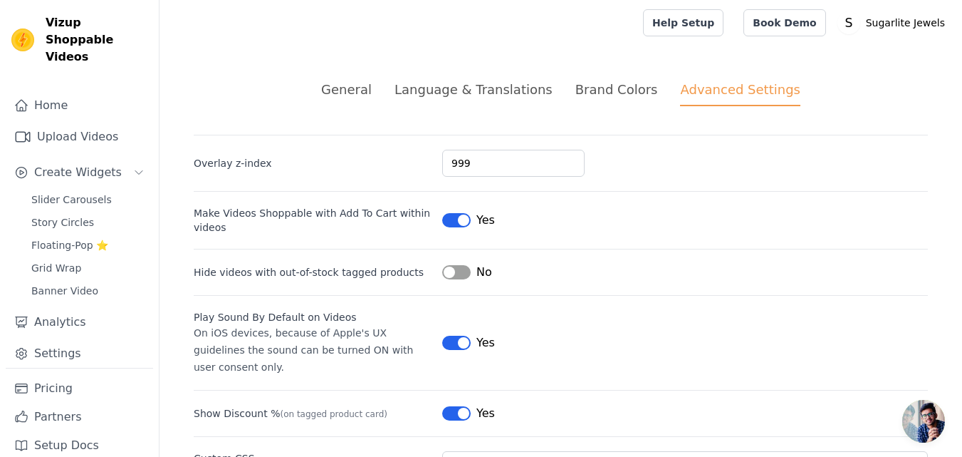
scroll to position [138, 0]
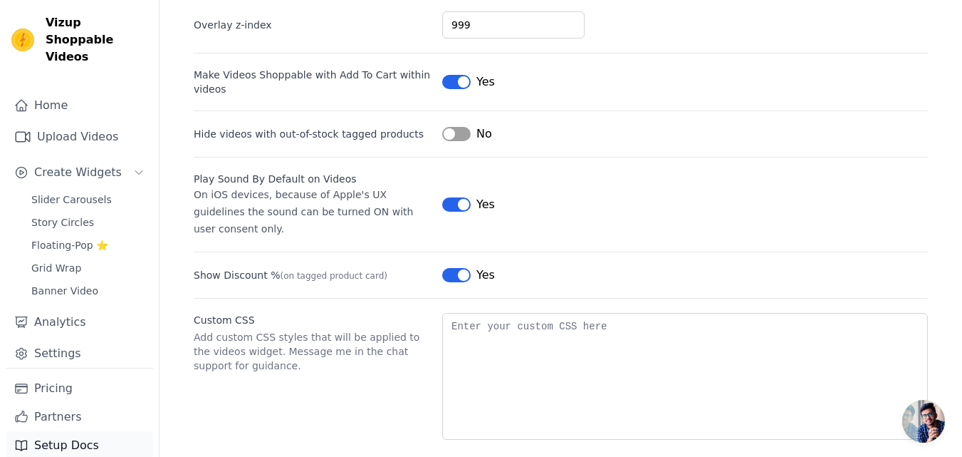
click at [65, 433] on link "Setup Docs" at bounding box center [79, 445] width 147 height 28
click at [53, 402] on link "Partners" at bounding box center [79, 416] width 147 height 28
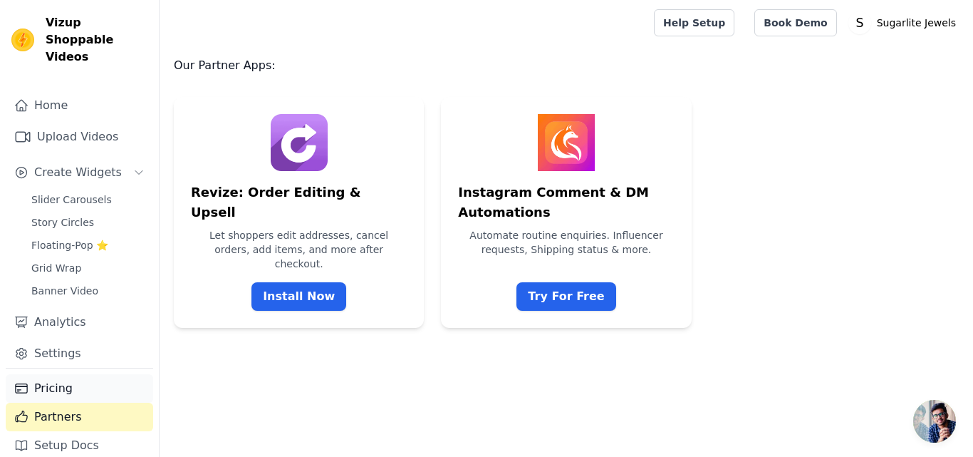
click at [58, 374] on link "Pricing" at bounding box center [79, 388] width 147 height 28
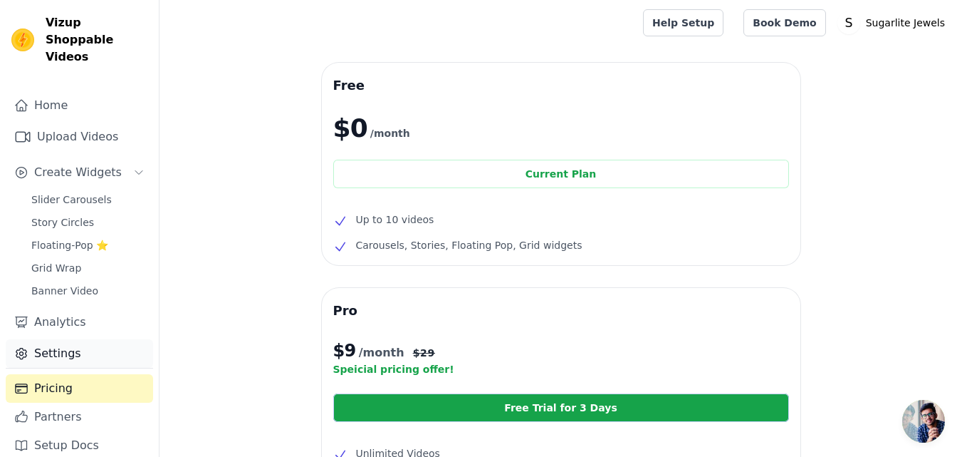
click at [67, 342] on link "Settings" at bounding box center [79, 353] width 147 height 28
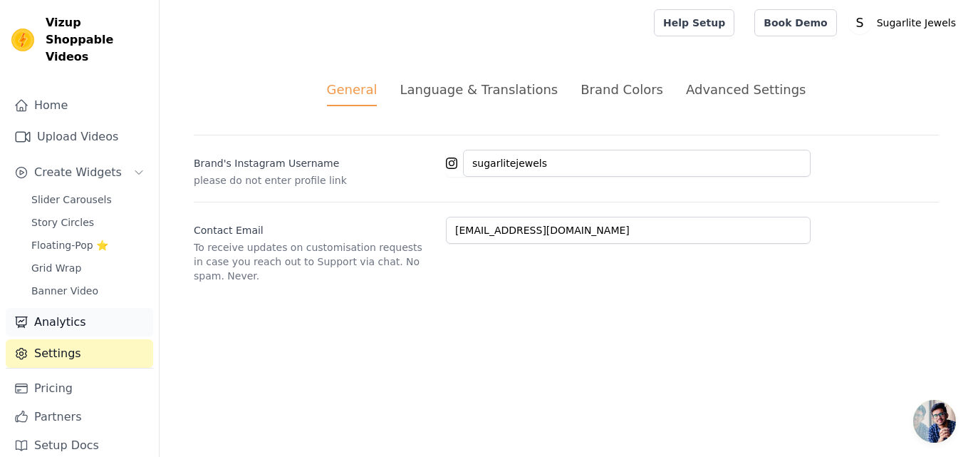
click at [68, 308] on link "Analytics" at bounding box center [79, 322] width 147 height 28
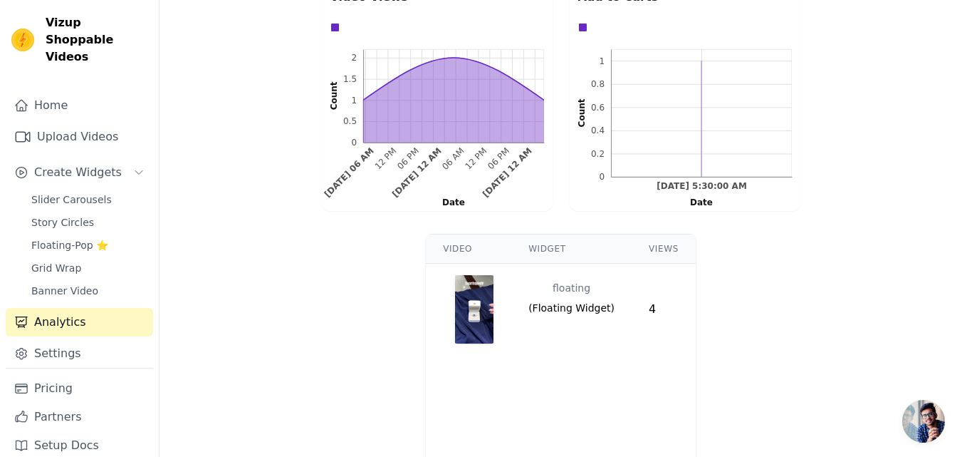
scroll to position [447, 0]
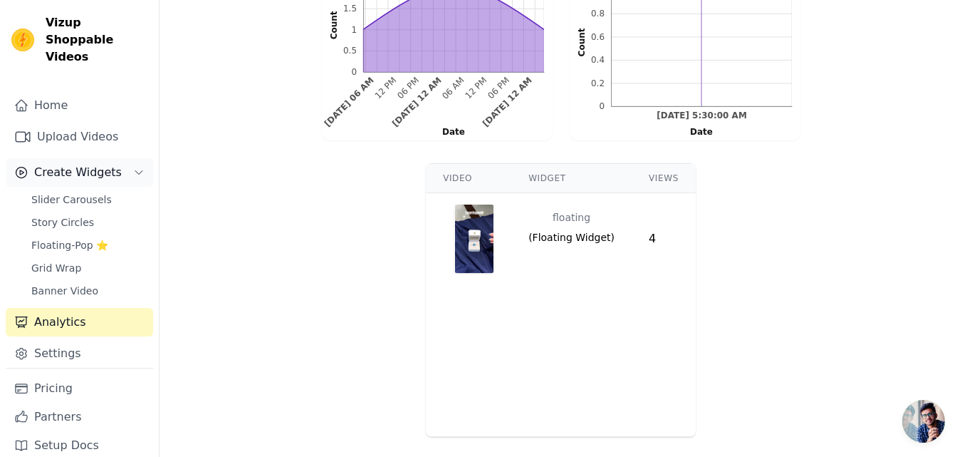
click at [56, 164] on span "Create Widgets" at bounding box center [78, 172] width 88 height 17
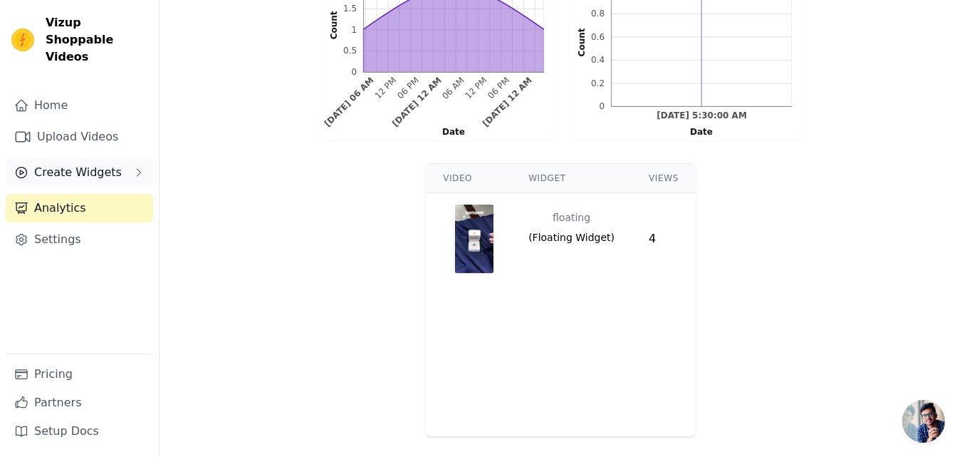
click at [56, 164] on span "Create Widgets" at bounding box center [78, 172] width 88 height 17
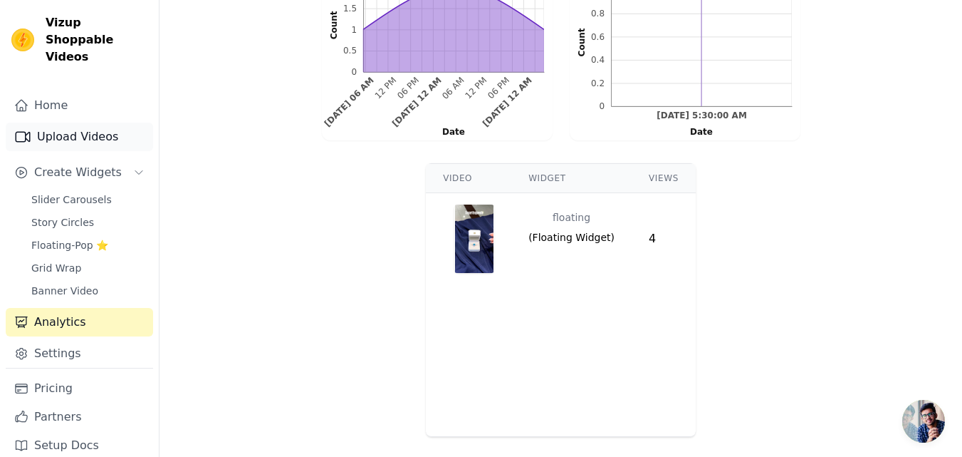
click at [61, 125] on link "Upload Videos" at bounding box center [79, 137] width 147 height 28
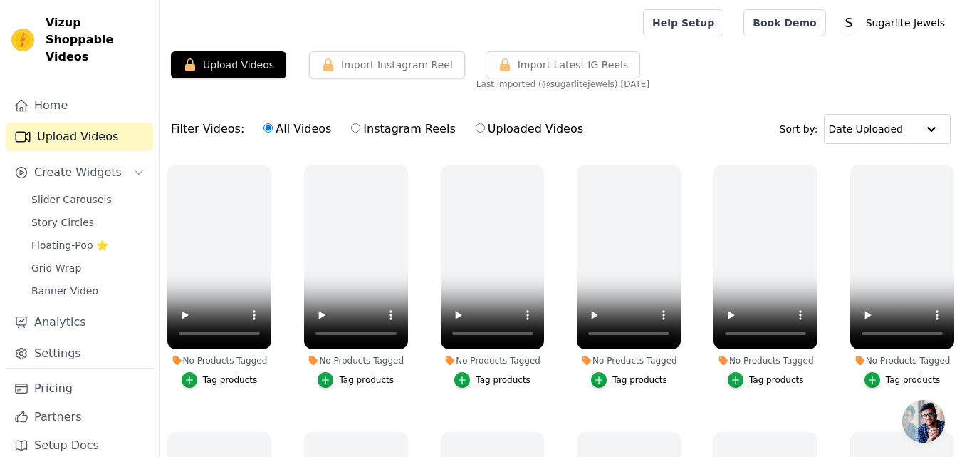
click at [85, 127] on link "Upload Videos" at bounding box center [79, 137] width 147 height 28
click at [925, 422] on span "Open chat" at bounding box center [924, 421] width 43 height 43
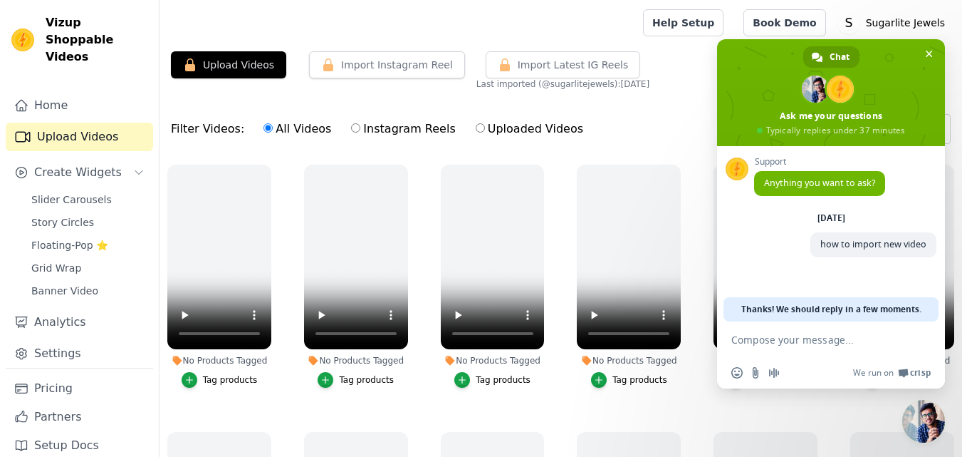
click at [807, 340] on textarea "Compose your message..." at bounding box center [816, 339] width 168 height 13
click at [930, 53] on span "Close chat" at bounding box center [929, 54] width 7 height 7
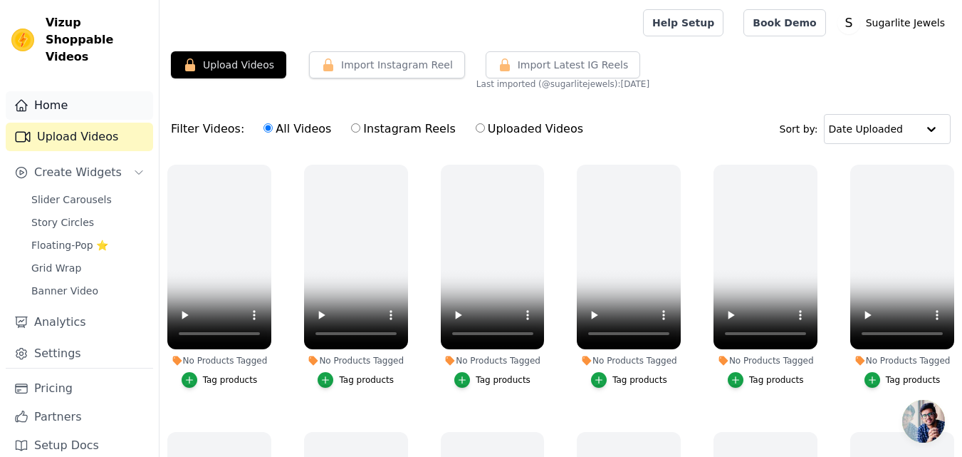
click at [35, 91] on link "Home" at bounding box center [79, 105] width 147 height 28
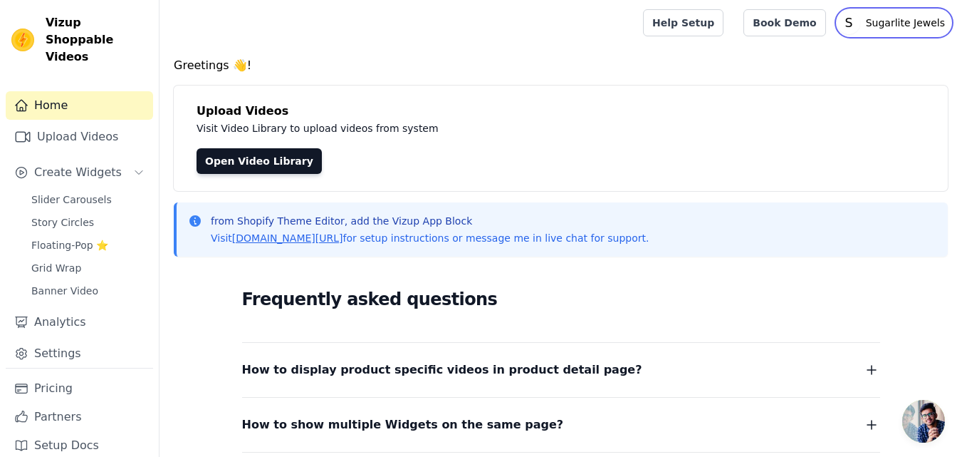
click at [880, 30] on p "Sugarlite Jewels" at bounding box center [905, 23] width 90 height 26
click at [576, 139] on div "Upload Videos Visit Video Library to upload videos from system Open Video Libra…" at bounding box center [561, 137] width 774 height 105
click at [89, 126] on link "Upload Videos" at bounding box center [79, 137] width 147 height 28
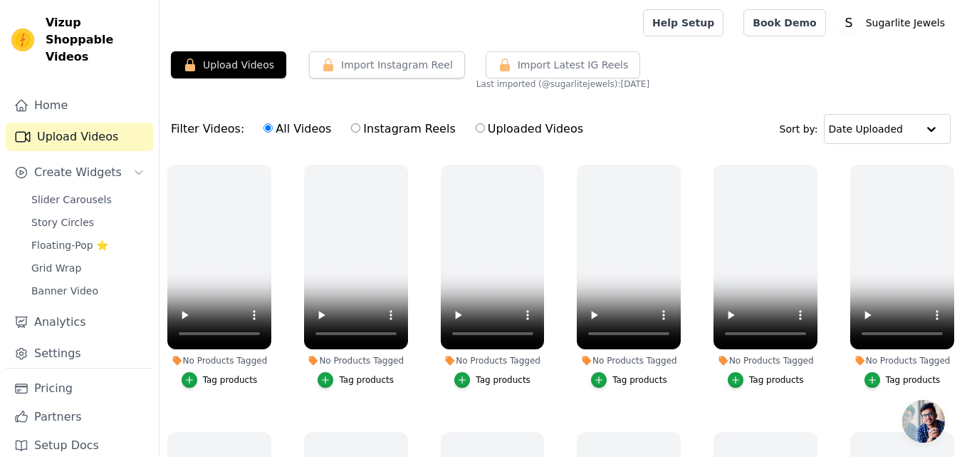
click at [791, 93] on div "Upload Videos Import Instagram Reel Import Latest Instagram Reels Import Latest…" at bounding box center [561, 309] width 803 height 516
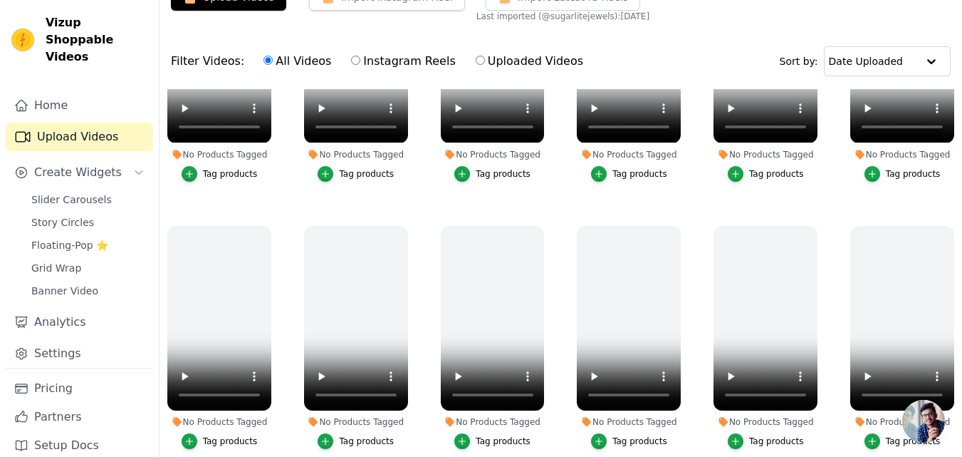
scroll to position [145, 0]
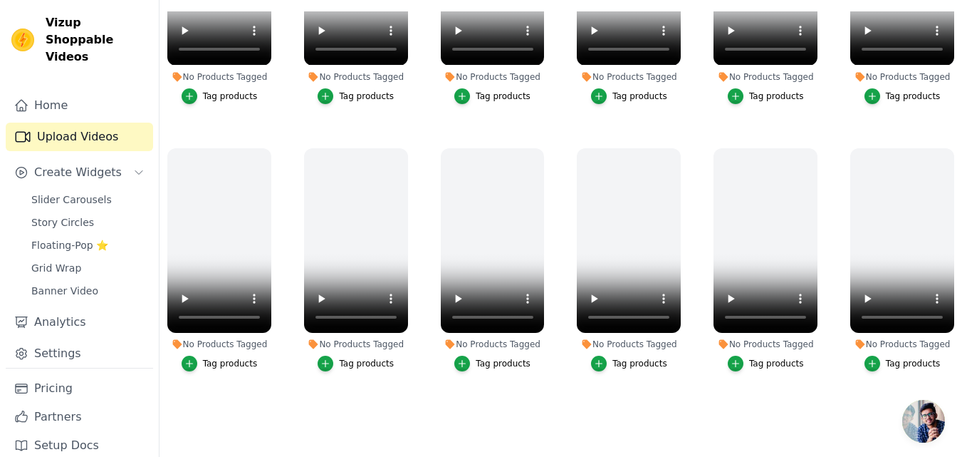
drag, startPoint x: 695, startPoint y: 400, endPoint x: 623, endPoint y: 412, distance: 72.1
click at [623, 412] on ul "No Products Tagged Tag products No Products Tagged Tag products No Products Tag…" at bounding box center [561, 216] width 803 height 411
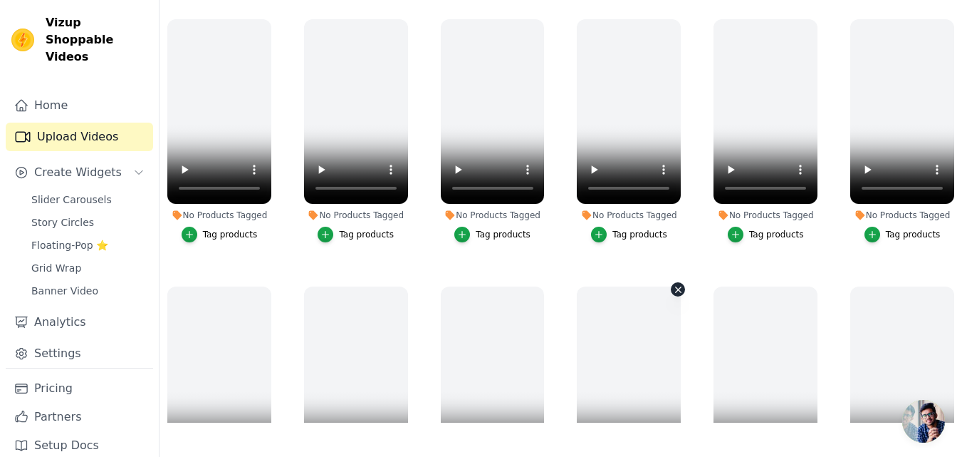
scroll to position [0, 0]
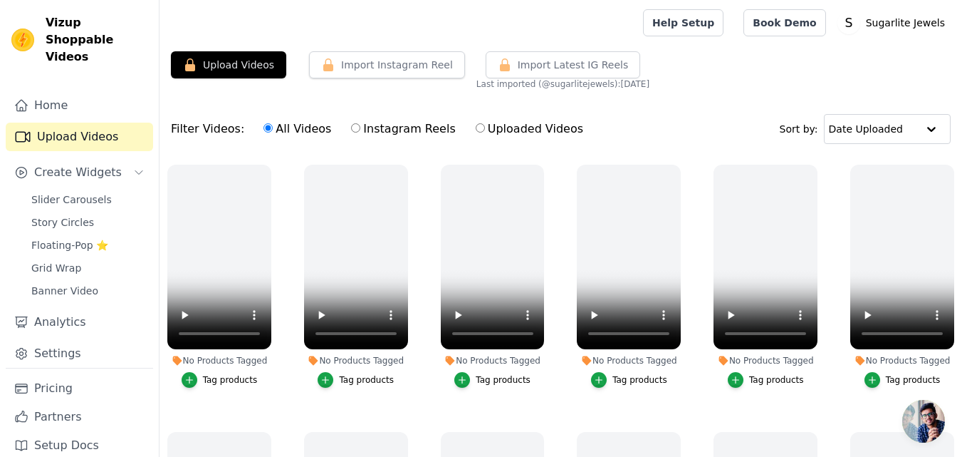
click at [650, 137] on div "Filter Videos: All Videos Instagram Reels Uploaded Videos Sort by: Date Uploaded" at bounding box center [561, 129] width 803 height 56
click at [21, 32] on img at bounding box center [22, 39] width 23 height 23
click at [923, 19] on p "Sugarlite Jewels" at bounding box center [905, 23] width 90 height 26
click at [857, 59] on link "Settings" at bounding box center [882, 59] width 137 height 26
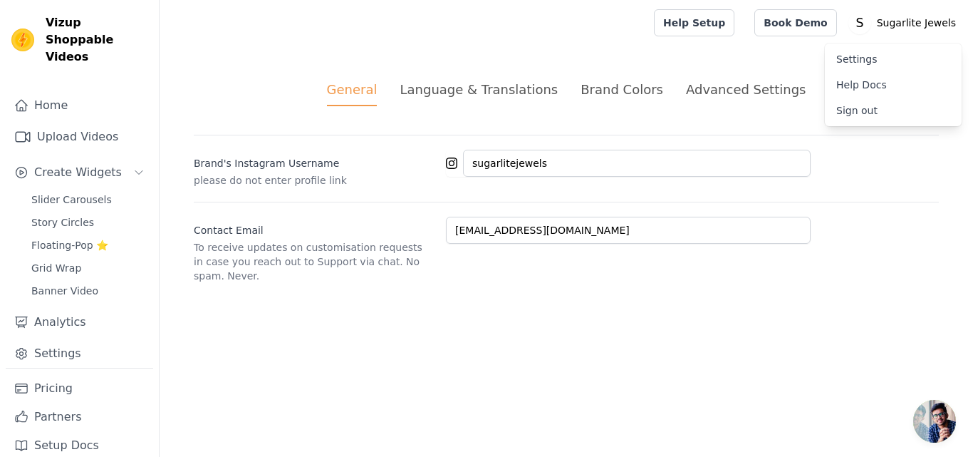
click at [729, 90] on div "Advanced Settings" at bounding box center [746, 89] width 120 height 19
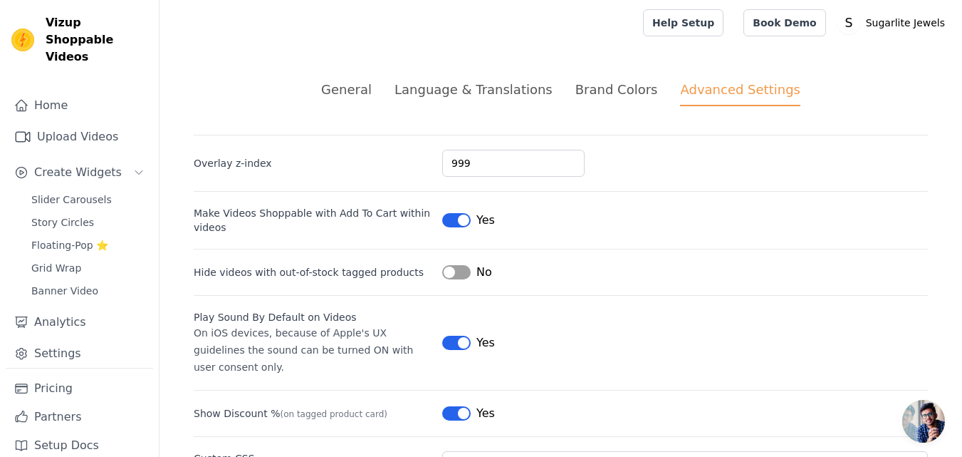
click at [618, 88] on div "Brand Colors" at bounding box center [617, 89] width 83 height 19
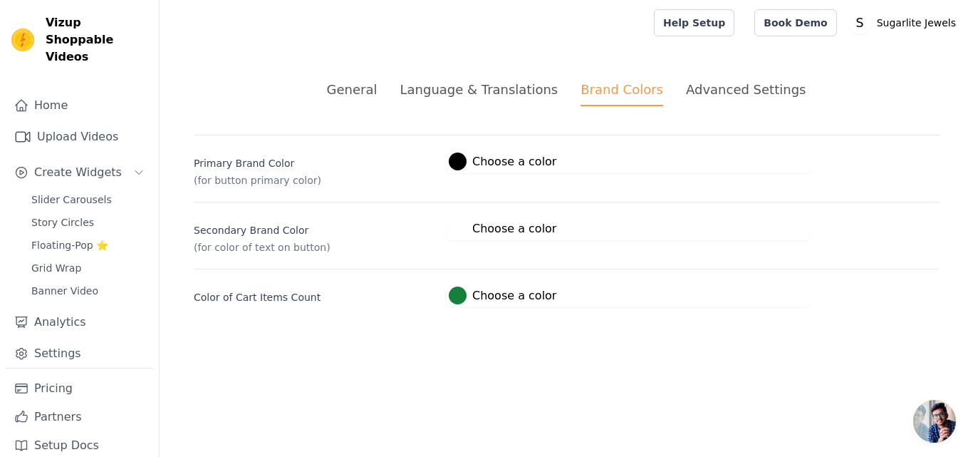
click at [512, 101] on li "Language & Translations" at bounding box center [479, 93] width 158 height 26
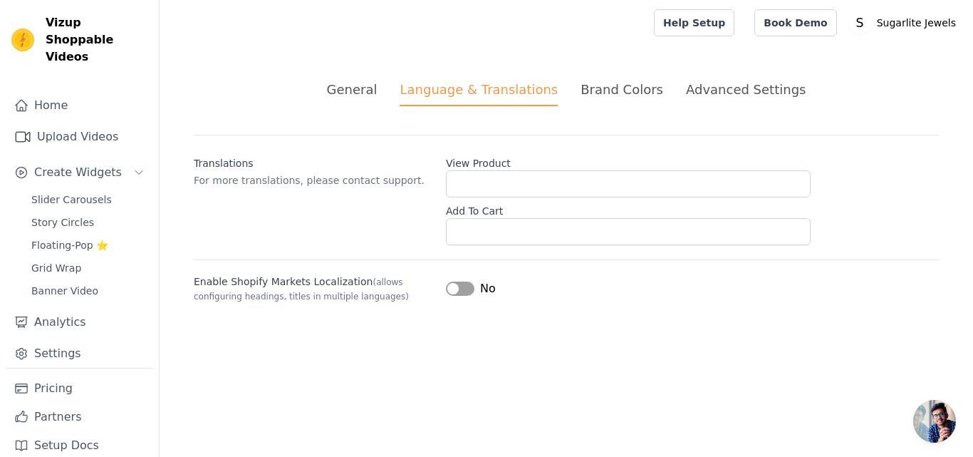
click at [359, 75] on div "General Language & Translations Brand Colors Advanced Settings unsaved changes …" at bounding box center [566, 191] width 813 height 291
click at [366, 93] on div "General" at bounding box center [352, 89] width 51 height 19
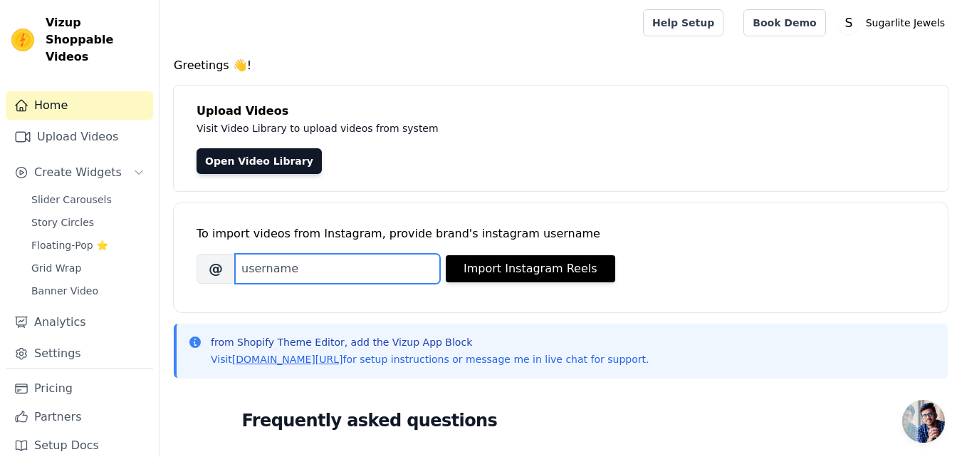
click at [301, 275] on input "Brand's Instagram Username" at bounding box center [337, 269] width 205 height 30
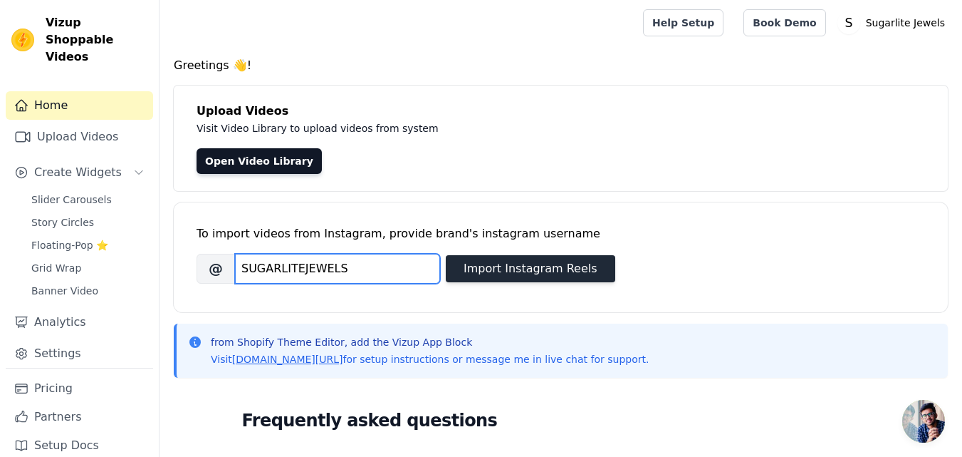
type input "SUGARLITEJEWELS"
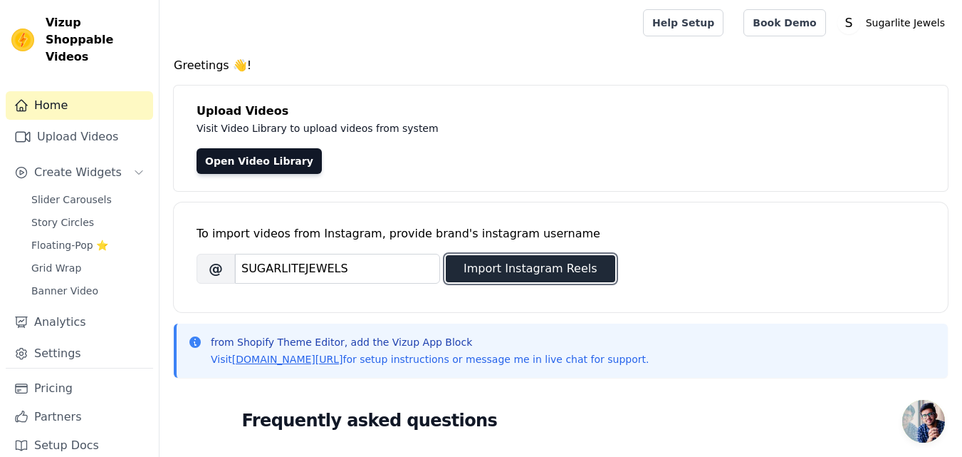
click at [480, 264] on button "Import Instagram Reels" at bounding box center [531, 268] width 170 height 27
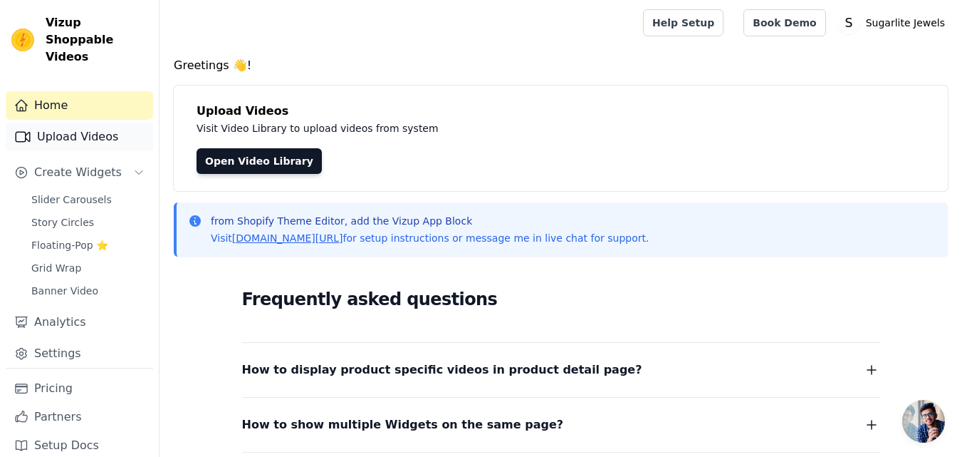
click at [92, 123] on link "Upload Videos" at bounding box center [79, 137] width 147 height 28
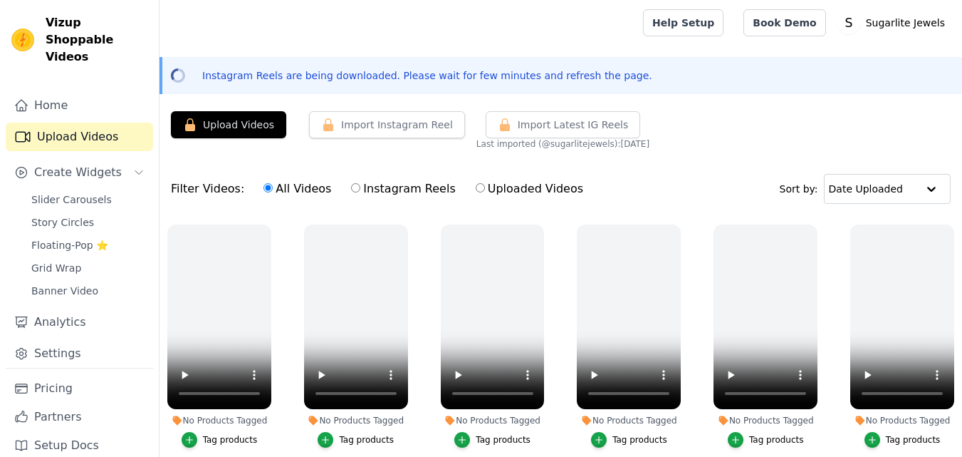
scroll to position [26, 0]
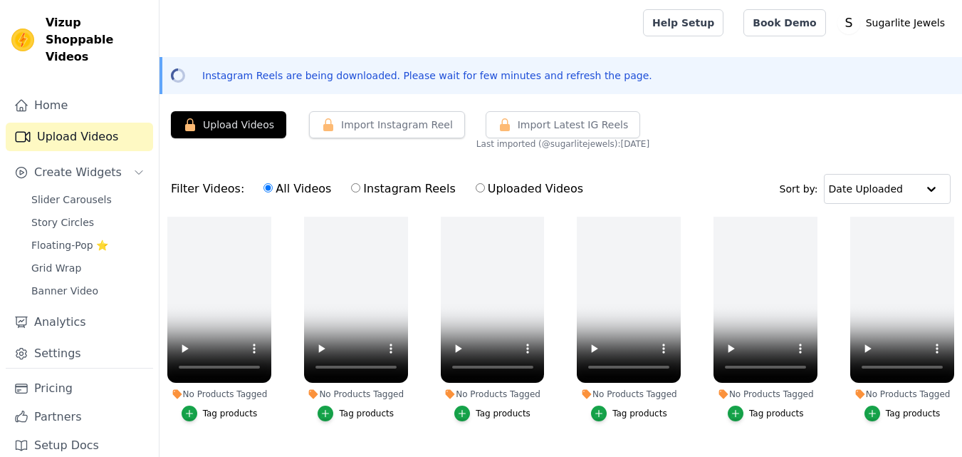
click at [350, 183] on label "Instagram Reels" at bounding box center [402, 189] width 105 height 19
click at [351, 183] on input "Instagram Reels" at bounding box center [355, 187] width 9 height 9
radio input "true"
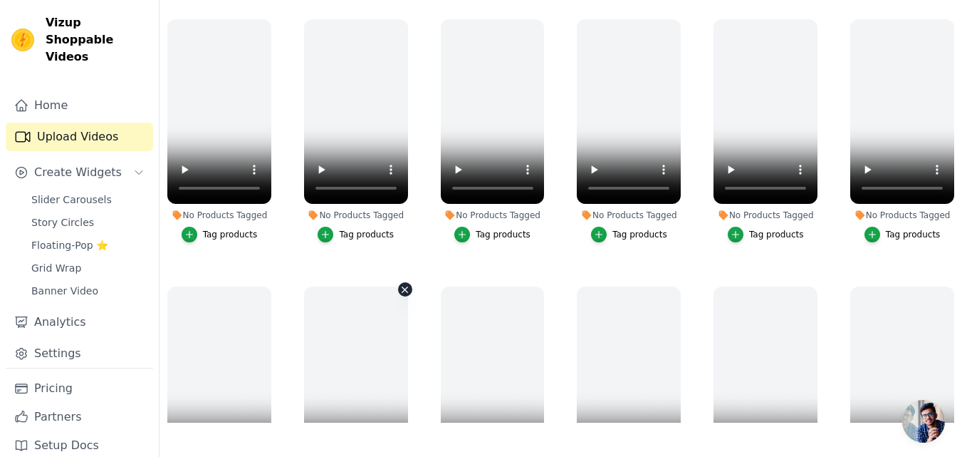
scroll to position [0, 0]
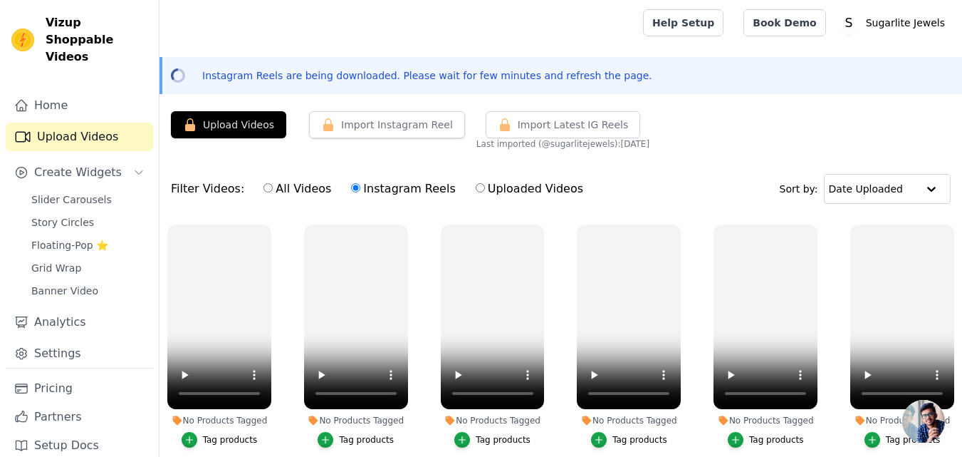
click at [501, 190] on label "Uploaded Videos" at bounding box center [529, 189] width 109 height 19
click at [485, 190] on input "Uploaded Videos" at bounding box center [480, 187] width 9 height 9
radio input "true"
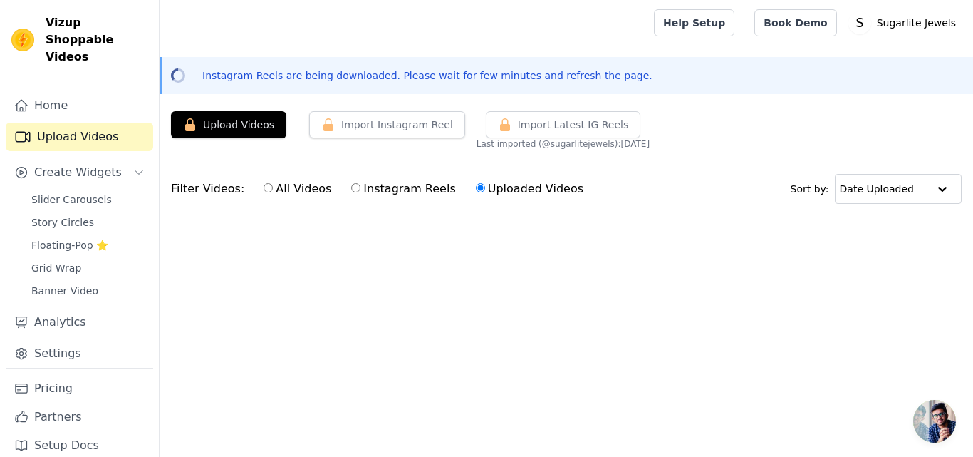
click at [264, 191] on input "All Videos" at bounding box center [268, 187] width 9 height 9
radio input "true"
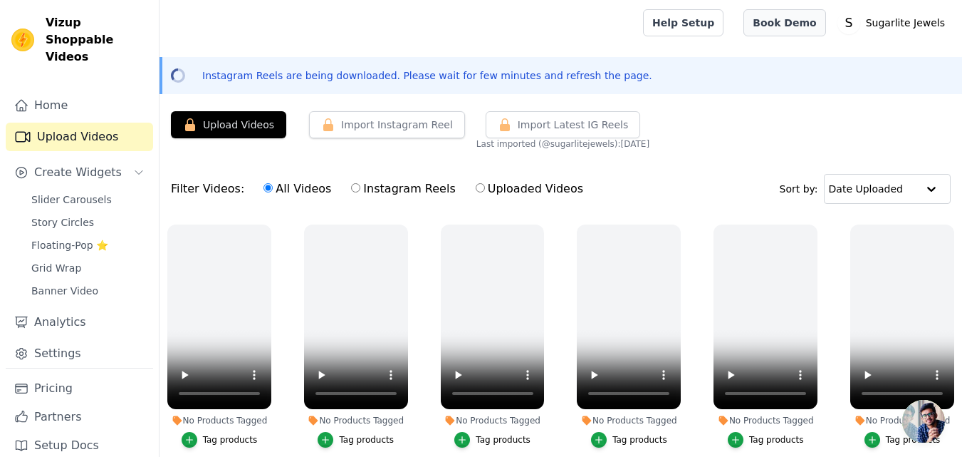
click at [793, 28] on link "Book Demo" at bounding box center [785, 22] width 82 height 27
click at [267, 226] on icon "button" at bounding box center [268, 227] width 11 height 11
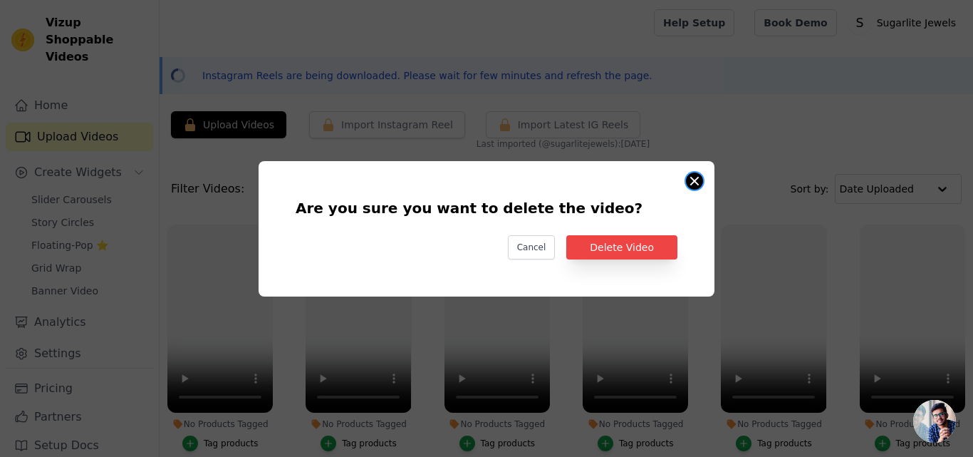
click at [699, 187] on button "Are you sure you want to delete the video? Cancel Delete Video No Products Tagg…" at bounding box center [694, 180] width 17 height 17
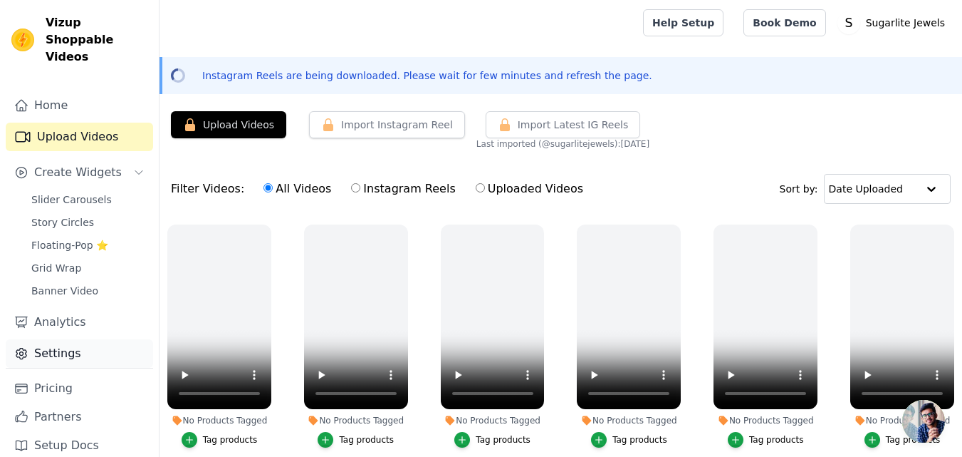
click at [44, 347] on link "Settings" at bounding box center [79, 353] width 147 height 28
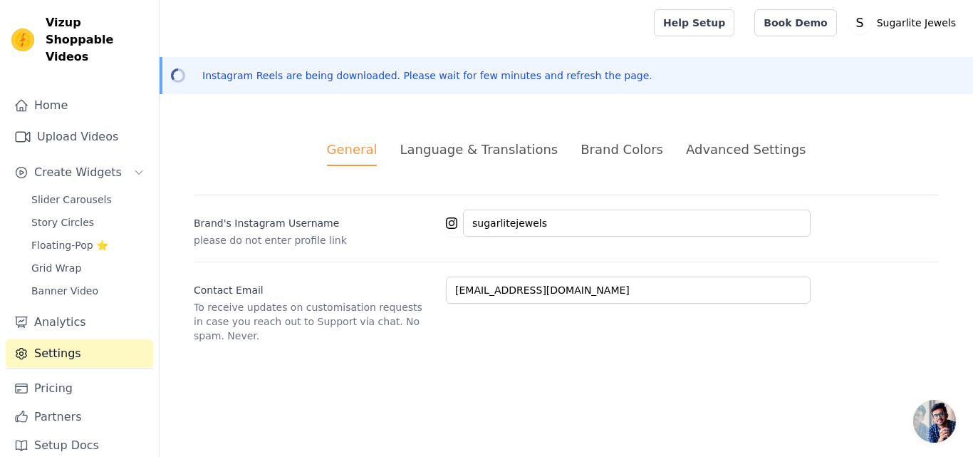
click at [504, 157] on div "Language & Translations" at bounding box center [479, 149] width 158 height 19
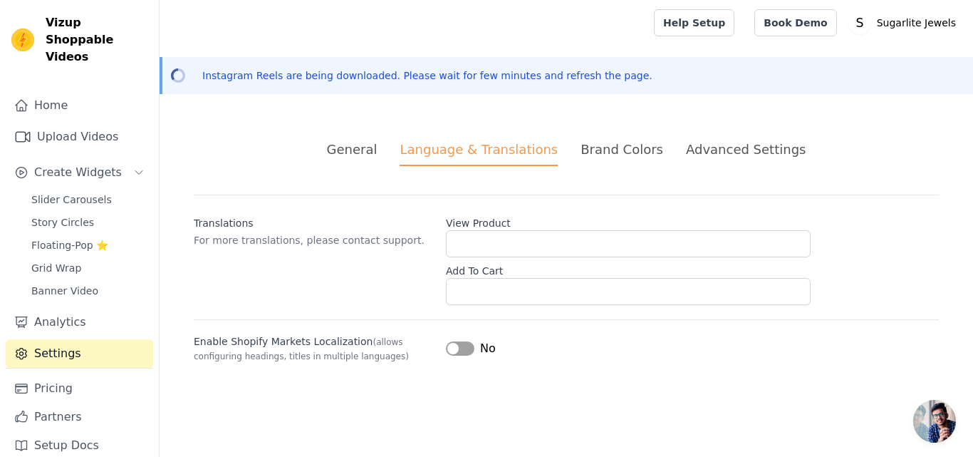
click at [613, 142] on div "Brand Colors" at bounding box center [622, 149] width 83 height 19
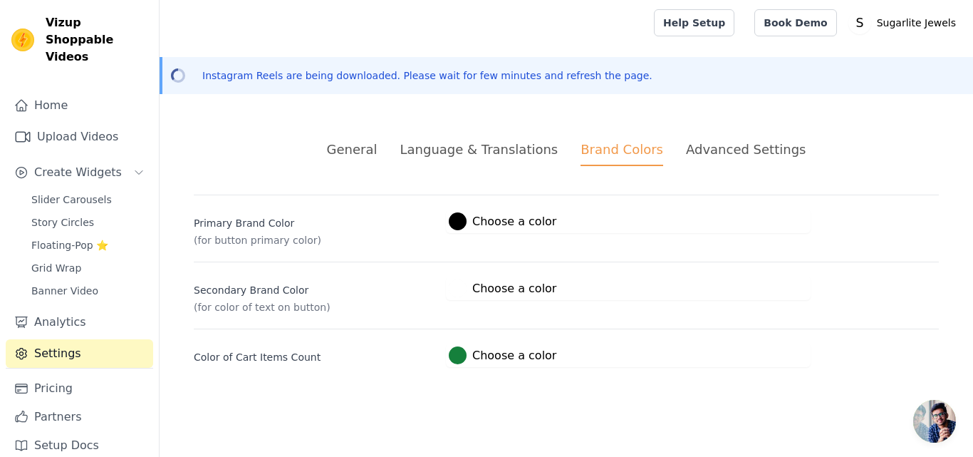
click at [742, 153] on div "Advanced Settings" at bounding box center [746, 149] width 120 height 19
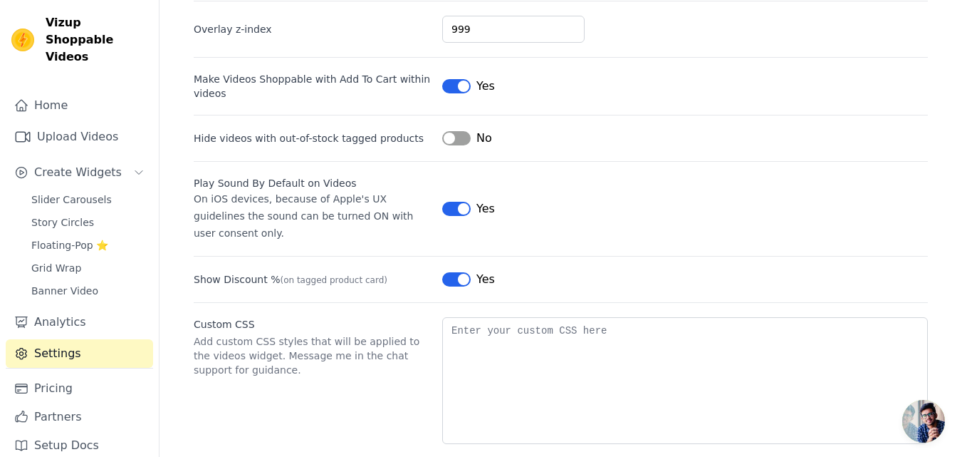
scroll to position [198, 0]
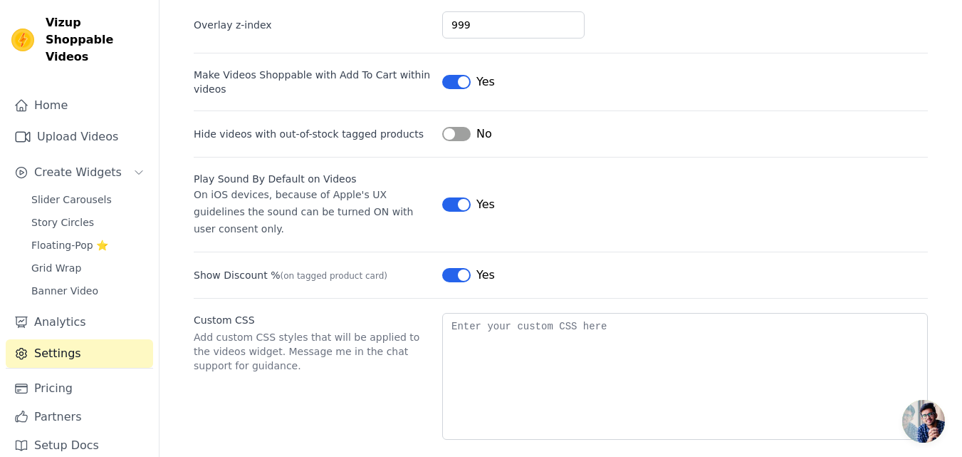
click at [920, 420] on span "Open chat" at bounding box center [924, 421] width 43 height 43
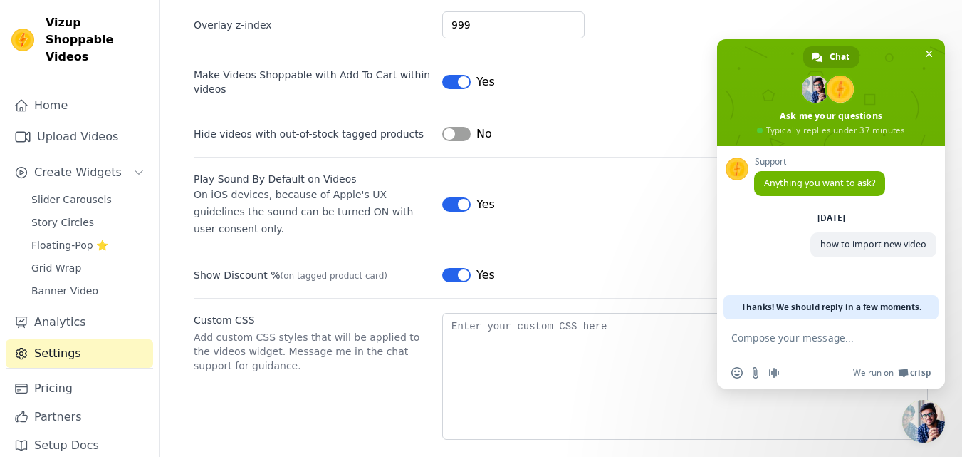
click at [770, 340] on textarea "Compose your message..." at bounding box center [816, 344] width 168 height 26
click at [349, 366] on div "Custom CSS Add custom CSS styles that will be applied to the videos widget. Mes…" at bounding box center [561, 369] width 734 height 142
click at [73, 434] on link "Setup Docs" at bounding box center [79, 445] width 147 height 28
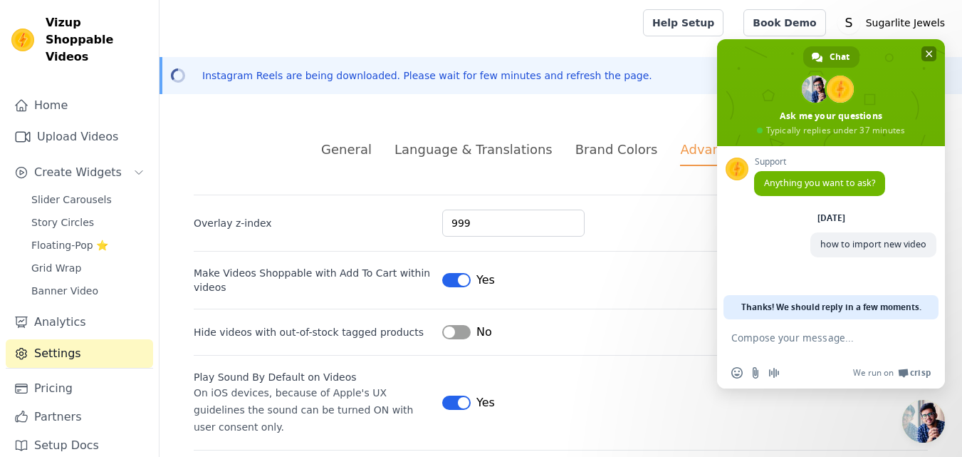
click at [933, 49] on span "Close chat" at bounding box center [929, 53] width 15 height 15
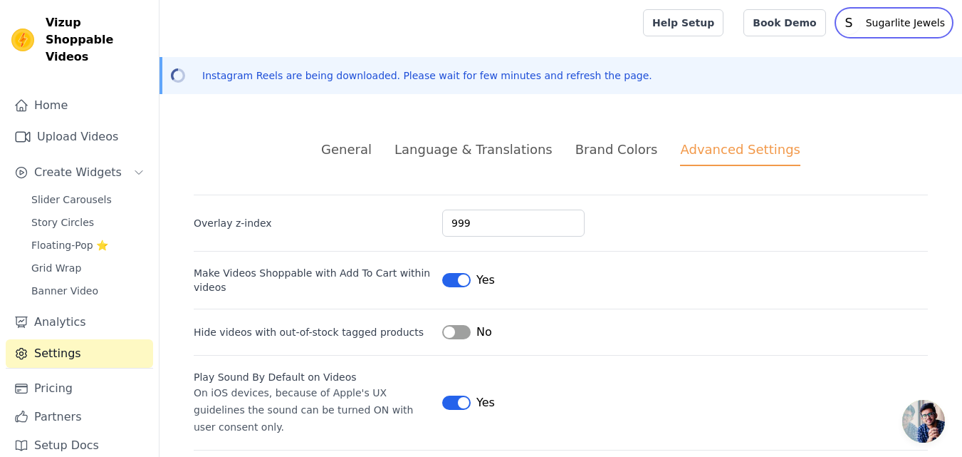
click at [905, 20] on p "Sugarlite Jewels" at bounding box center [905, 23] width 90 height 26
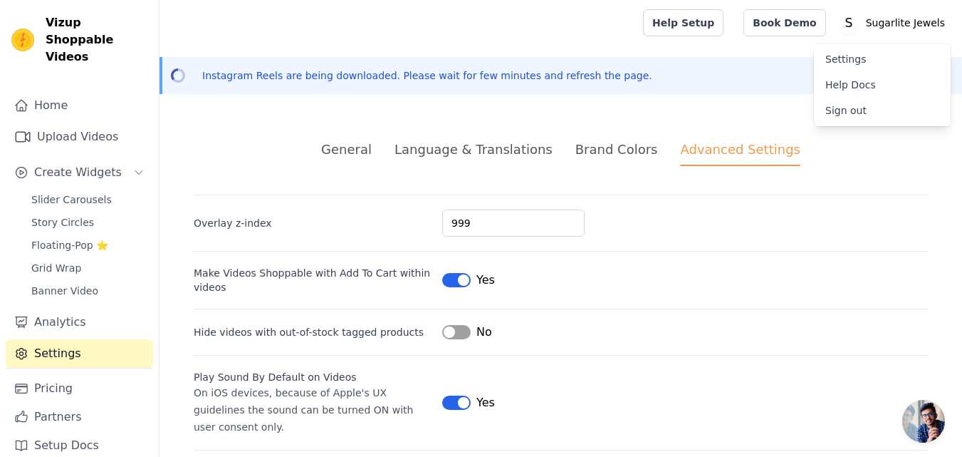
click at [481, 58] on div "Instagram Reels are being downloaded. Please wait for few minutes and refresh t…" at bounding box center [561, 75] width 803 height 37
click at [27, 35] on img at bounding box center [22, 39] width 23 height 23
